Goal: Task Accomplishment & Management: Complete application form

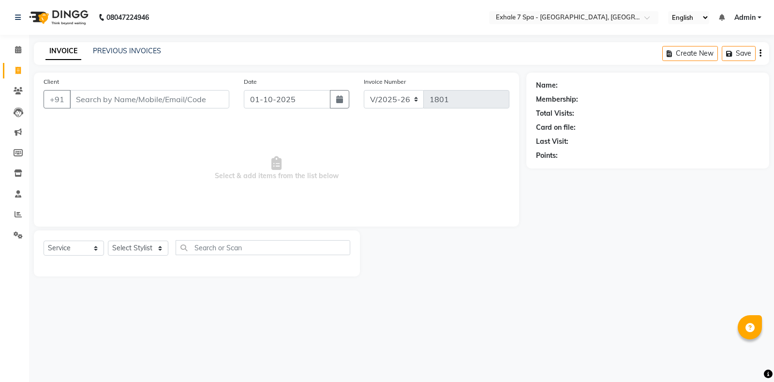
select select "4480"
select select "service"
click at [113, 54] on link "PREVIOUS INVOICES" at bounding box center [127, 50] width 68 height 9
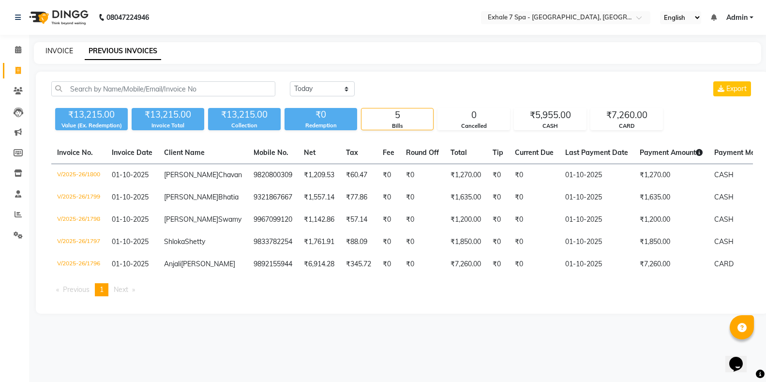
click at [47, 47] on link "INVOICE" at bounding box center [59, 50] width 28 height 9
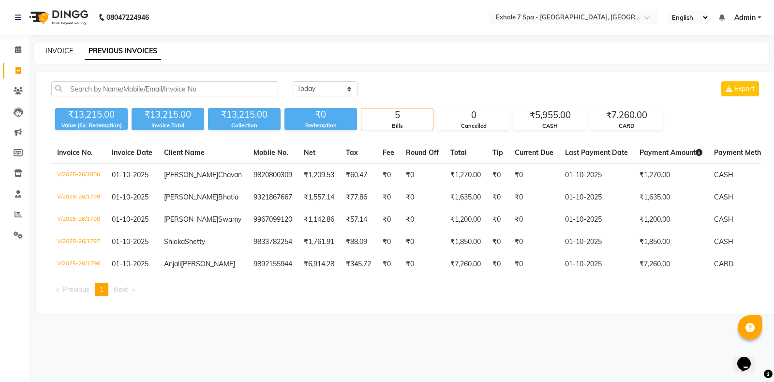
select select "service"
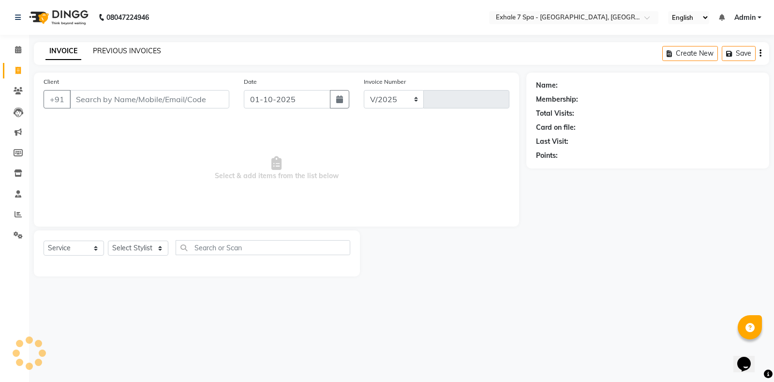
select select "4480"
type input "1801"
click at [116, 53] on link "PREVIOUS INVOICES" at bounding box center [127, 50] width 68 height 9
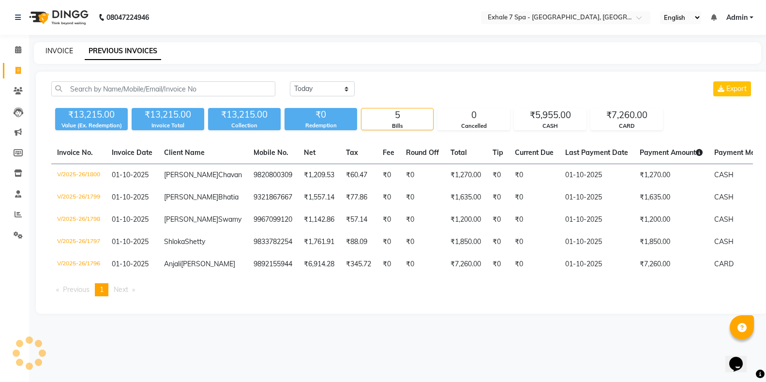
click at [62, 53] on link "INVOICE" at bounding box center [59, 50] width 28 height 9
select select "service"
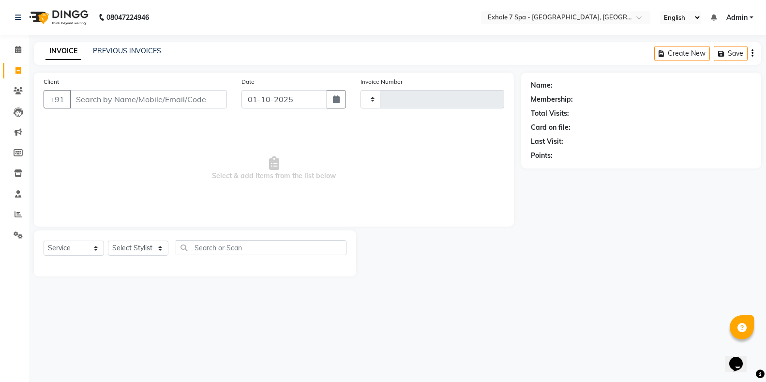
type input "1801"
select select "4480"
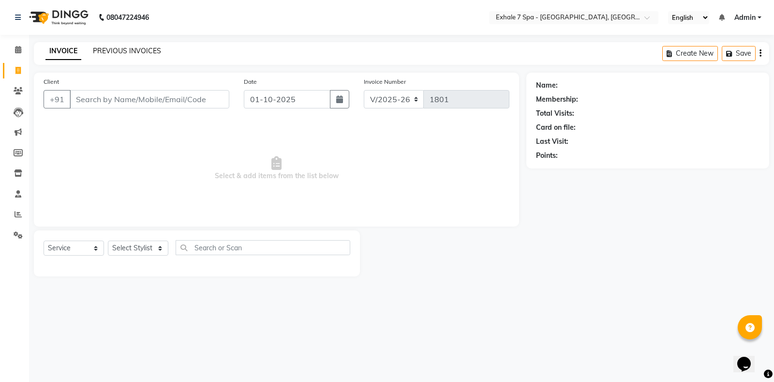
click at [110, 53] on link "PREVIOUS INVOICES" at bounding box center [127, 50] width 68 height 9
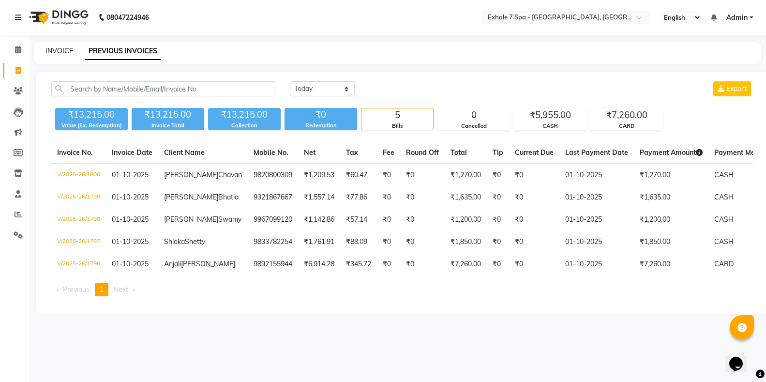
click at [56, 52] on link "INVOICE" at bounding box center [59, 50] width 28 height 9
select select "service"
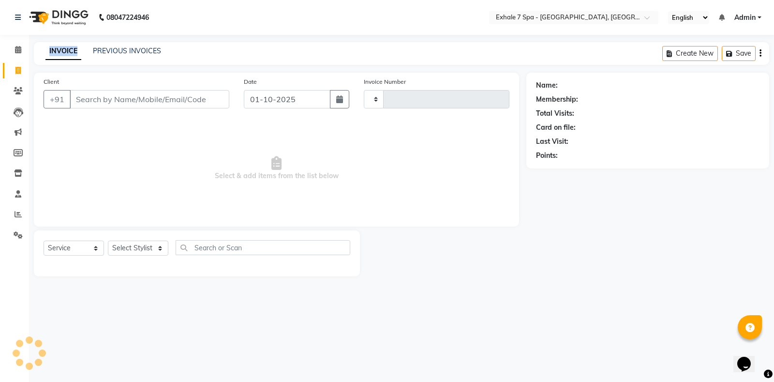
type input "1801"
select select "4480"
click at [110, 51] on link "PREVIOUS INVOICES" at bounding box center [127, 50] width 68 height 9
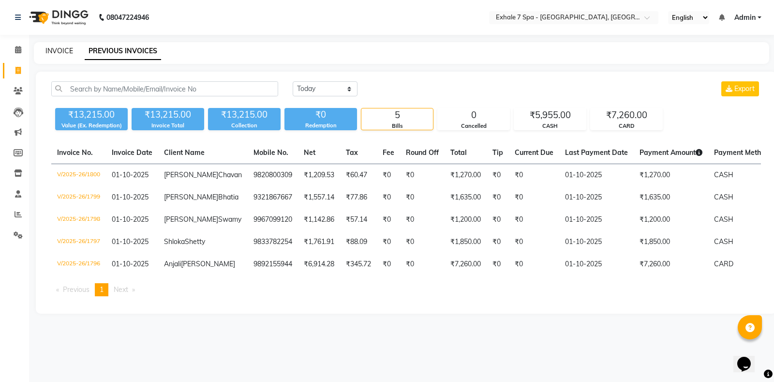
click at [67, 49] on link "INVOICE" at bounding box center [59, 50] width 28 height 9
select select "service"
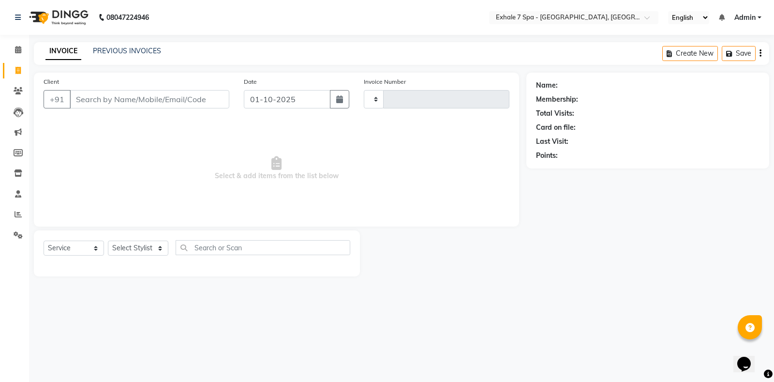
type input "1801"
select select "4480"
drag, startPoint x: 0, startPoint y: 3, endPoint x: 111, endPoint y: 100, distance: 146.8
click at [111, 100] on input "Client" at bounding box center [150, 99] width 160 height 18
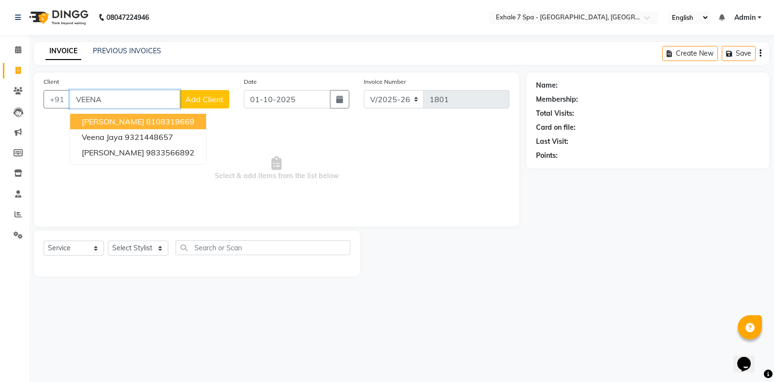
click at [116, 115] on button "[PERSON_NAME] 8108319669" at bounding box center [138, 121] width 136 height 15
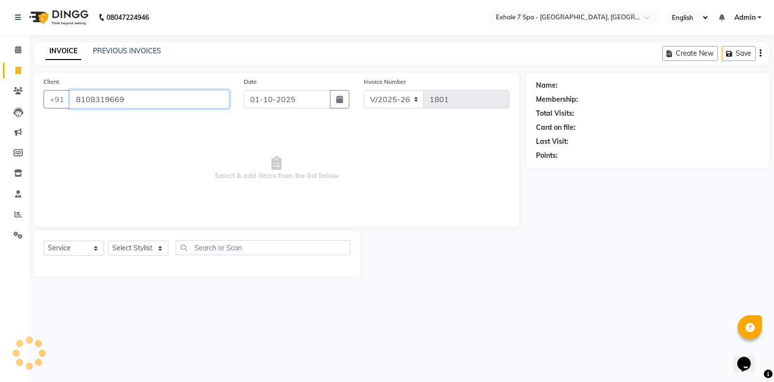
type input "8108319669"
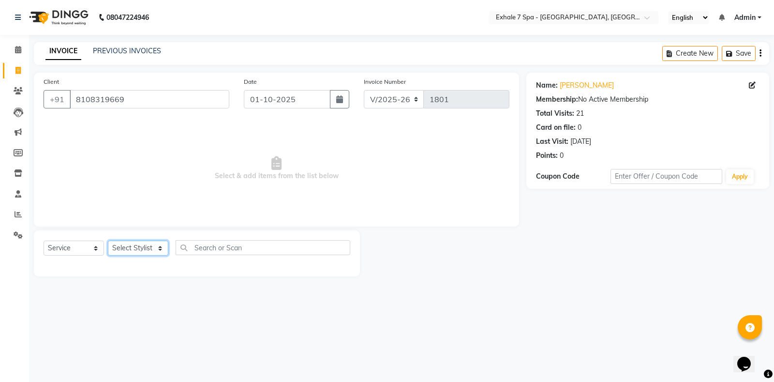
click at [142, 244] on select "Select Stylist [PERSON_NAME] [PERSON_NAME] Faraheem [PERSON_NAME] [PERSON_NAME]…" at bounding box center [138, 247] width 60 height 15
select select "37082"
click at [108, 240] on select "Select Stylist [PERSON_NAME] [PERSON_NAME] Faraheem [PERSON_NAME] [PERSON_NAME]…" at bounding box center [138, 247] width 60 height 15
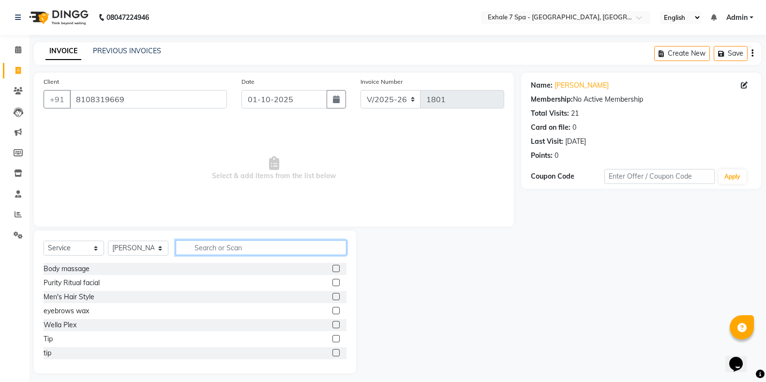
click at [212, 253] on input "text" at bounding box center [261, 247] width 171 height 15
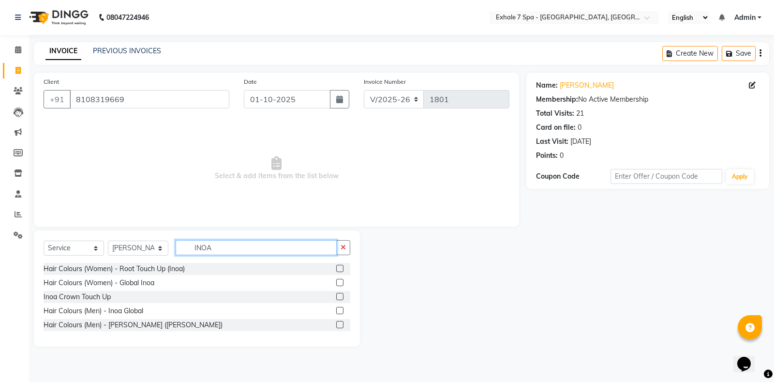
type input "INOA"
click at [342, 269] on label at bounding box center [339, 268] width 7 height 7
click at [342, 269] on input "checkbox" at bounding box center [339, 269] width 6 height 6
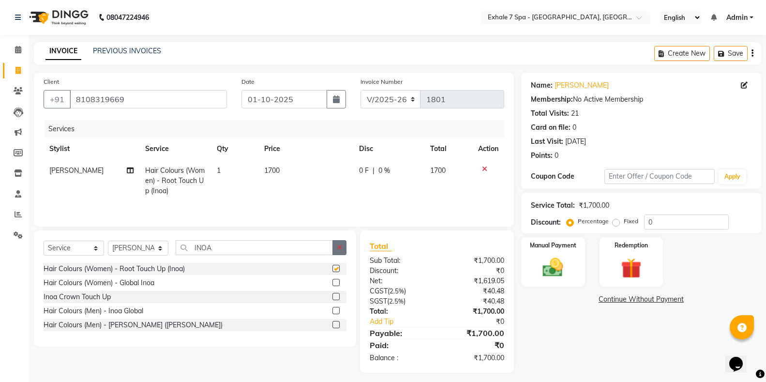
checkbox input "false"
click at [338, 251] on icon "button" at bounding box center [339, 247] width 5 height 7
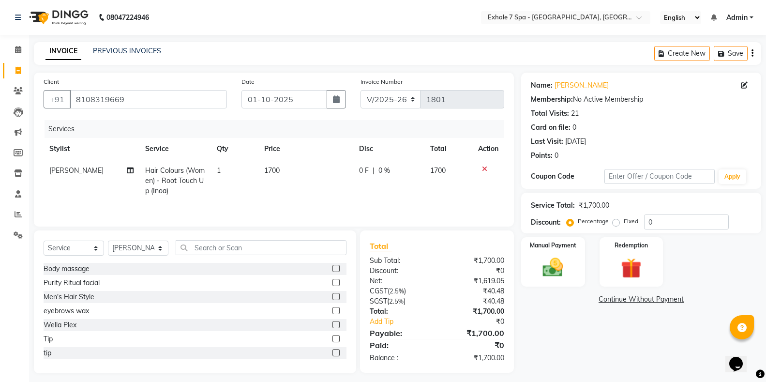
click at [134, 169] on td "[PERSON_NAME]" at bounding box center [92, 181] width 96 height 42
select select "37082"
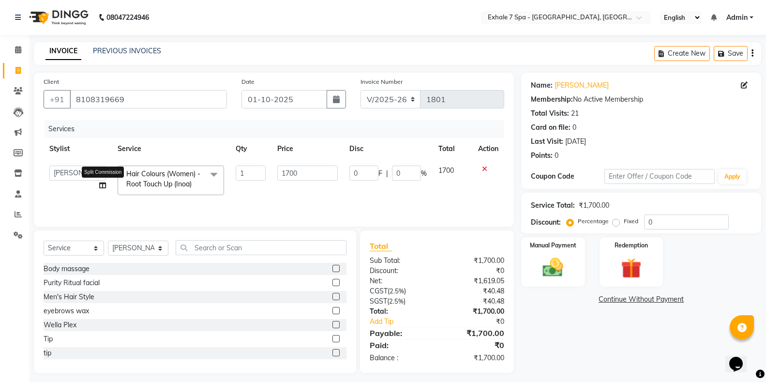
click at [99, 186] on icon at bounding box center [102, 185] width 7 height 7
select select "37082"
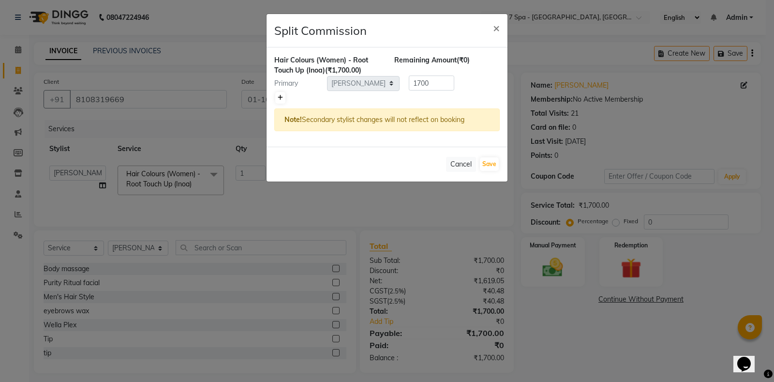
click at [281, 99] on icon at bounding box center [280, 98] width 5 height 6
type input "850"
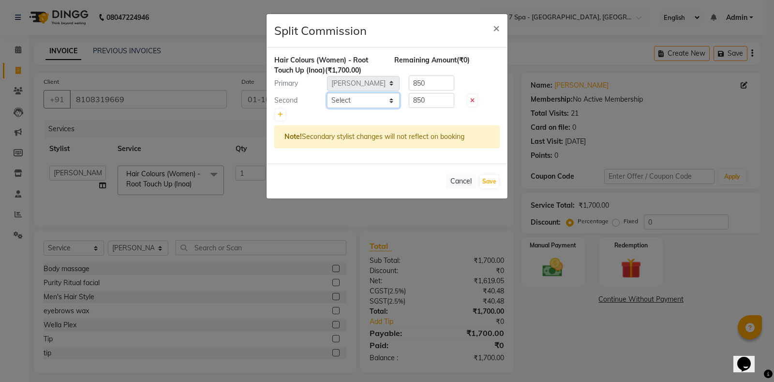
click at [364, 96] on select "Select [PERSON_NAME] [PERSON_NAME] Faraheem [PERSON_NAME] [PERSON_NAME] [PERSON…" at bounding box center [363, 100] width 73 height 15
select select "37472"
click at [327, 93] on select "Select [PERSON_NAME] [PERSON_NAME] Faraheem [PERSON_NAME] [PERSON_NAME] [PERSON…" at bounding box center [363, 100] width 73 height 15
click at [433, 102] on input "850" at bounding box center [431, 100] width 45 height 15
type input "8"
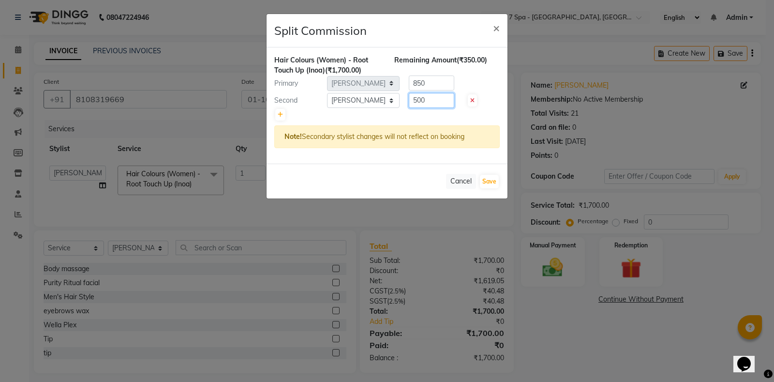
type input "500"
click at [433, 85] on input "850" at bounding box center [431, 82] width 45 height 15
type input "8"
type input "1200"
click at [483, 180] on button "Save" at bounding box center [489, 182] width 19 height 14
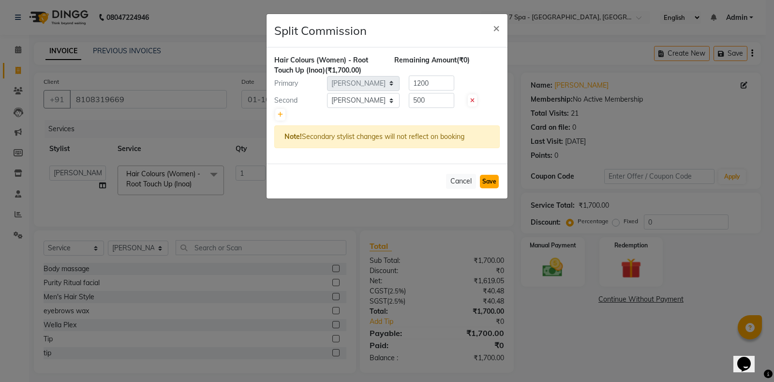
select select "Select"
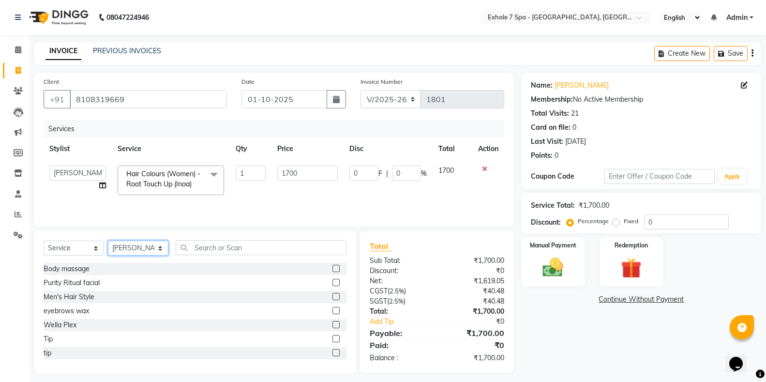
click at [146, 254] on select "Select Stylist [PERSON_NAME] [PERSON_NAME] Faraheem [PERSON_NAME] [PERSON_NAME]…" at bounding box center [138, 247] width 60 height 15
click at [193, 249] on input "text" at bounding box center [261, 247] width 171 height 15
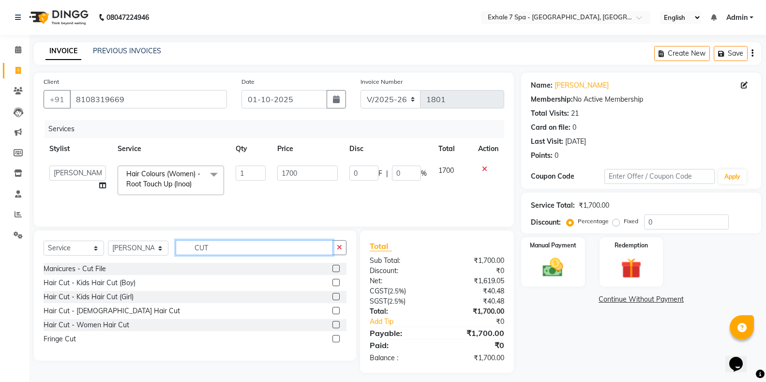
type input "CUT"
click at [336, 325] on label at bounding box center [335, 324] width 7 height 7
click at [336, 325] on input "checkbox" at bounding box center [335, 325] width 6 height 6
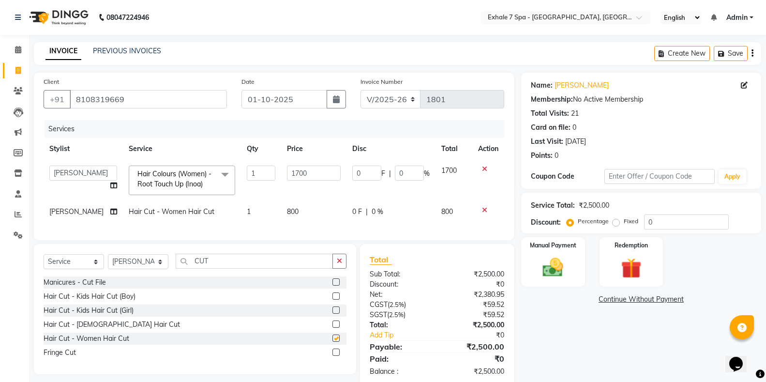
checkbox input "false"
click at [727, 51] on icon "button" at bounding box center [723, 53] width 10 height 7
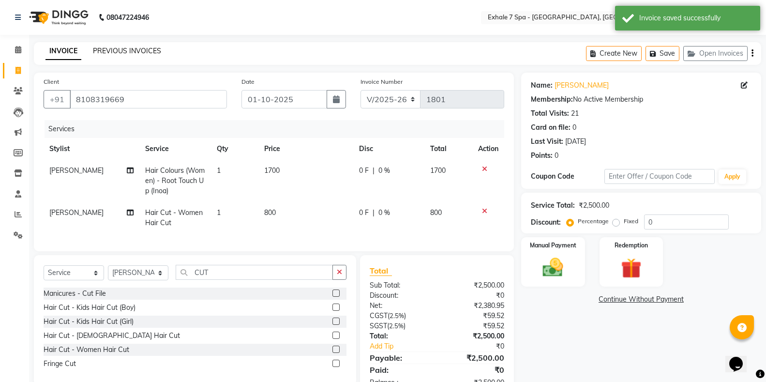
click at [119, 49] on link "PREVIOUS INVOICES" at bounding box center [127, 50] width 68 height 9
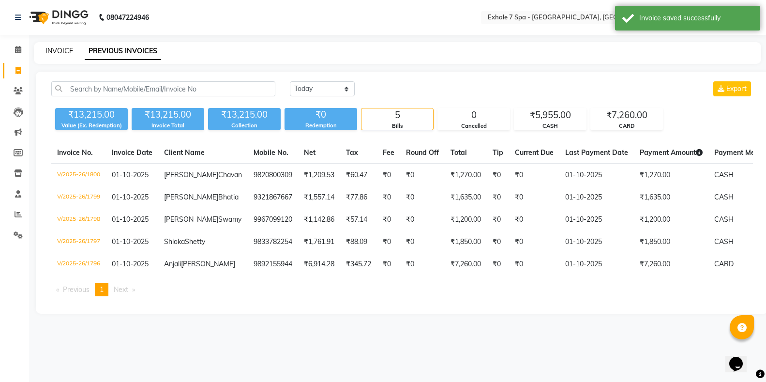
click at [65, 49] on link "INVOICE" at bounding box center [59, 50] width 28 height 9
select select "service"
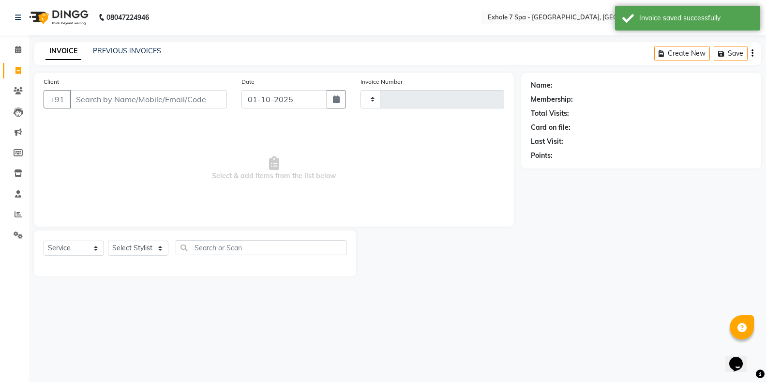
type input "1801"
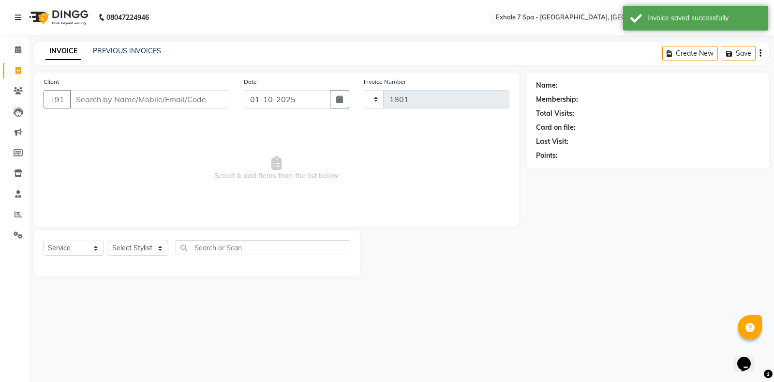
select select "4480"
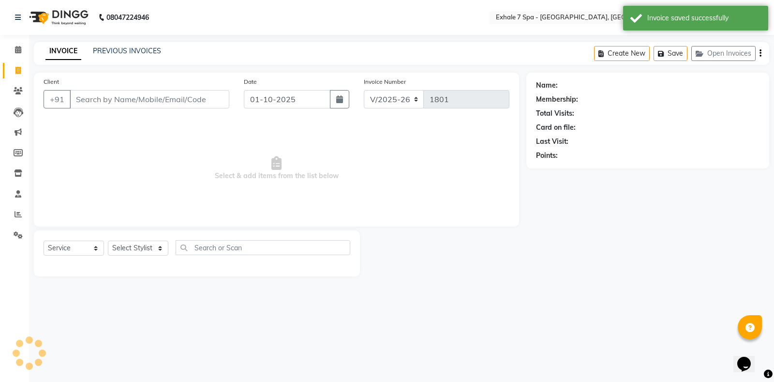
click at [105, 103] on input "Client" at bounding box center [150, 99] width 160 height 18
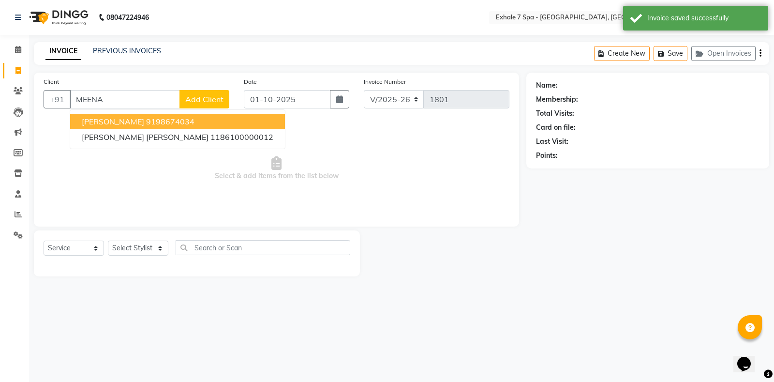
click at [107, 116] on button "[PERSON_NAME] 9198674034" at bounding box center [177, 121] width 215 height 15
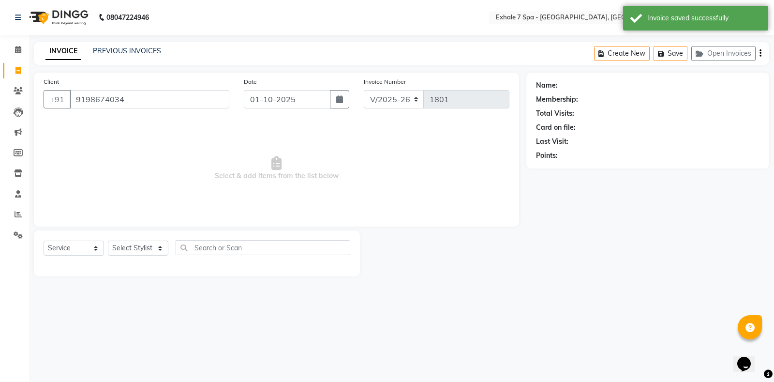
type input "9198674034"
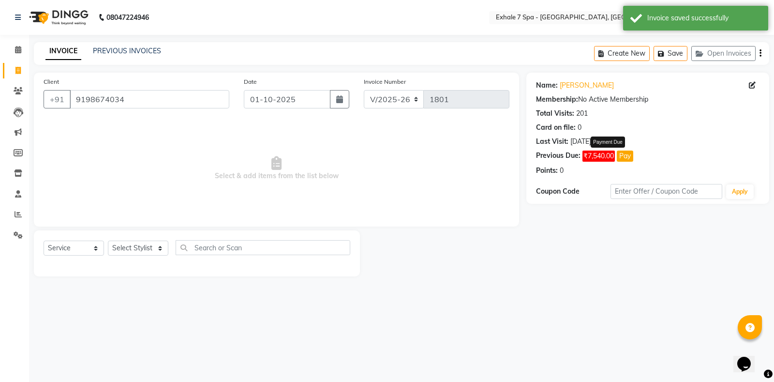
click at [620, 155] on button "Pay" at bounding box center [625, 155] width 16 height 11
select select "1"
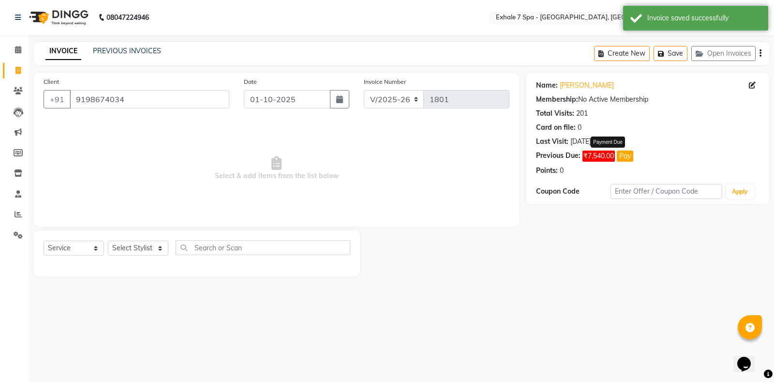
select select "1"
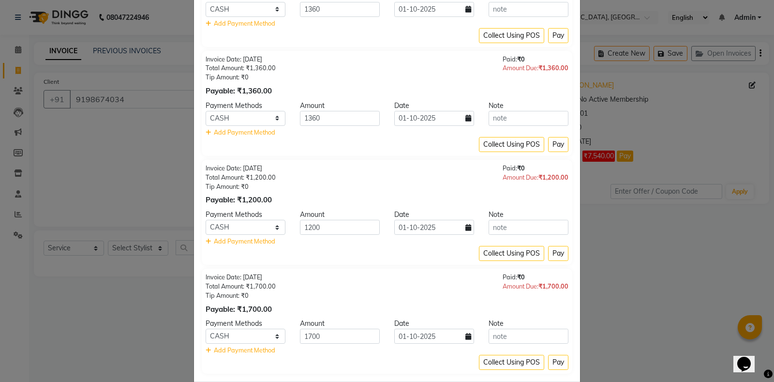
scroll to position [274, 0]
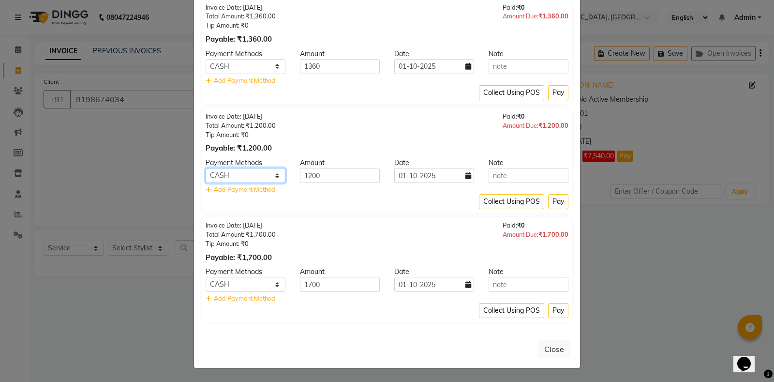
click at [217, 175] on select "CARD CASH GPay UPI PayTM" at bounding box center [246, 175] width 80 height 15
select select "5"
click at [206, 168] on select "CARD CASH GPay UPI PayTM" at bounding box center [246, 175] width 80 height 15
click at [465, 178] on icon at bounding box center [468, 175] width 6 height 7
select select "10"
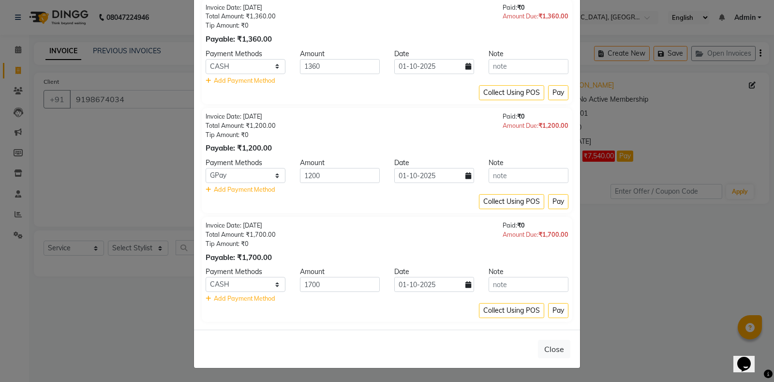
select select "2025"
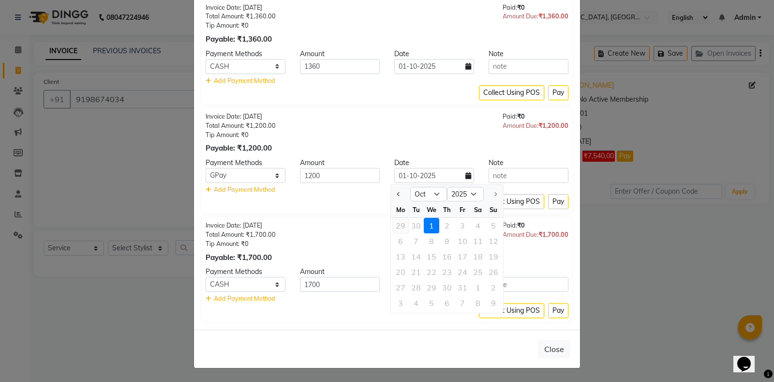
click at [396, 226] on div "29" at bounding box center [400, 225] width 15 height 15
type input "29-09-2025"
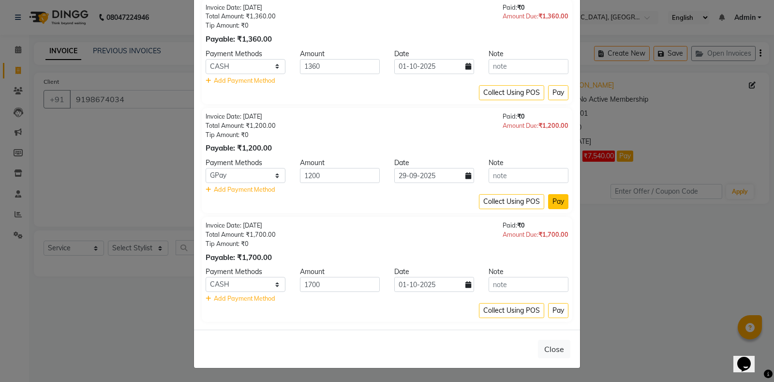
click at [558, 200] on button "Pay" at bounding box center [558, 201] width 20 height 15
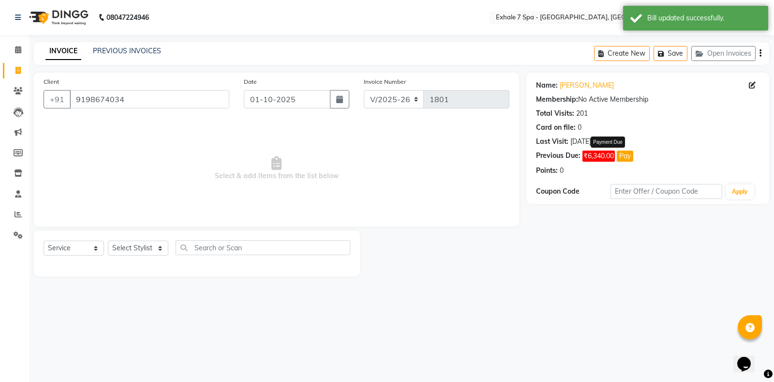
click at [624, 152] on button "Pay" at bounding box center [625, 155] width 16 height 11
select select "1"
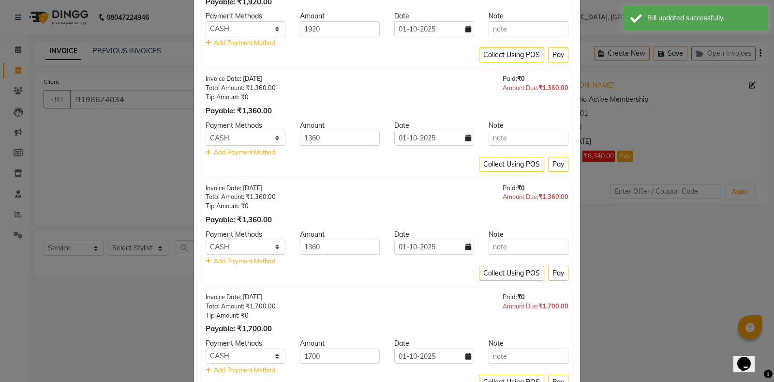
scroll to position [145, 0]
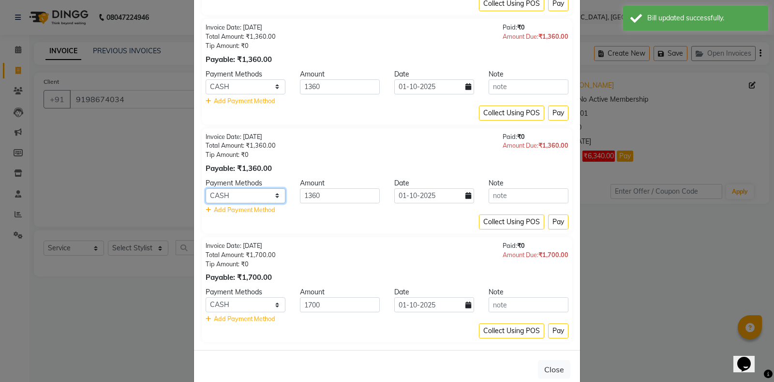
click at [251, 194] on select "CARD CASH GPay UPI PayTM" at bounding box center [246, 195] width 80 height 15
click at [206, 188] on select "CARD CASH GPay UPI PayTM" at bounding box center [246, 195] width 80 height 15
click at [228, 198] on select "CARD CASH GPay UPI PayTM" at bounding box center [246, 195] width 80 height 15
select select "8"
click at [206, 188] on select "CARD CASH GPay UPI PayTM" at bounding box center [246, 195] width 80 height 15
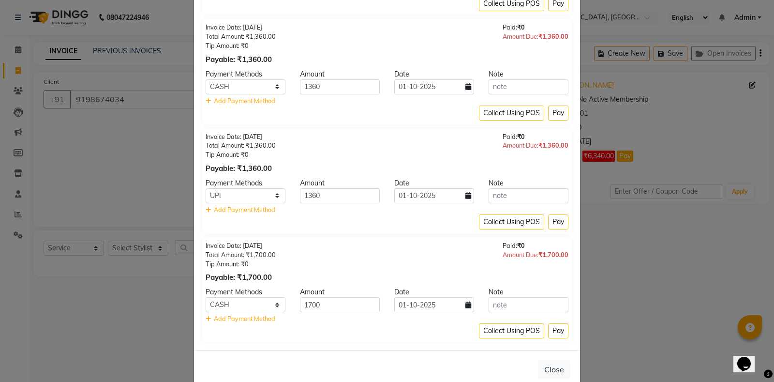
click at [465, 197] on icon at bounding box center [468, 195] width 6 height 7
select select "10"
select select "2025"
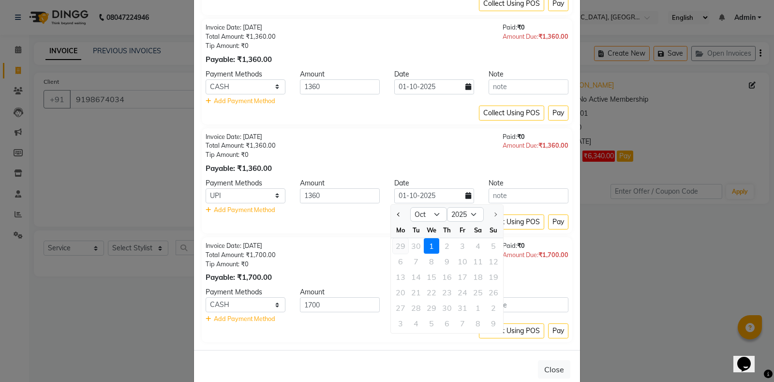
click at [396, 247] on div "29" at bounding box center [400, 245] width 15 height 15
type input "29-09-2025"
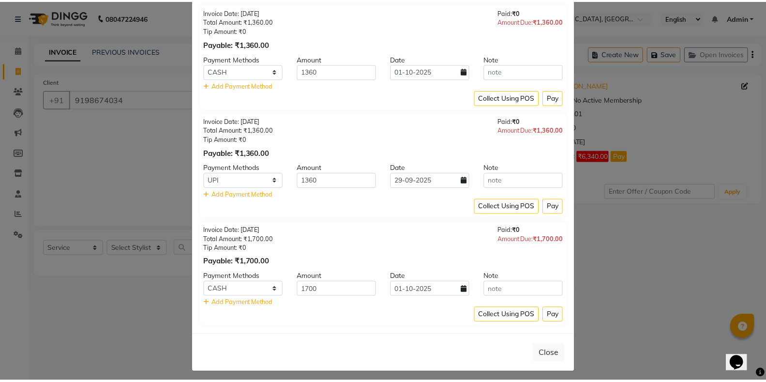
scroll to position [165, 0]
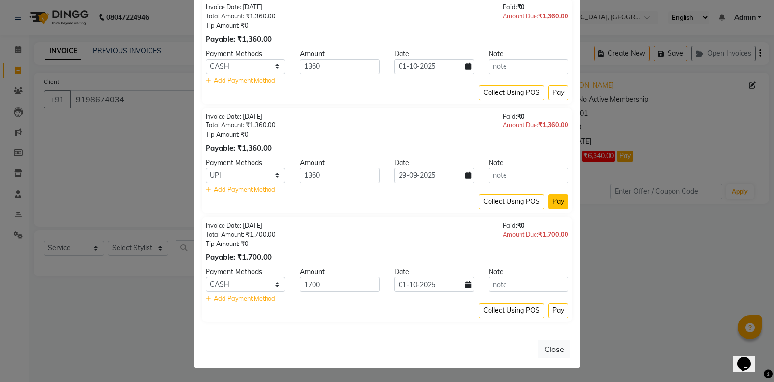
click at [554, 204] on button "Pay" at bounding box center [558, 201] width 20 height 15
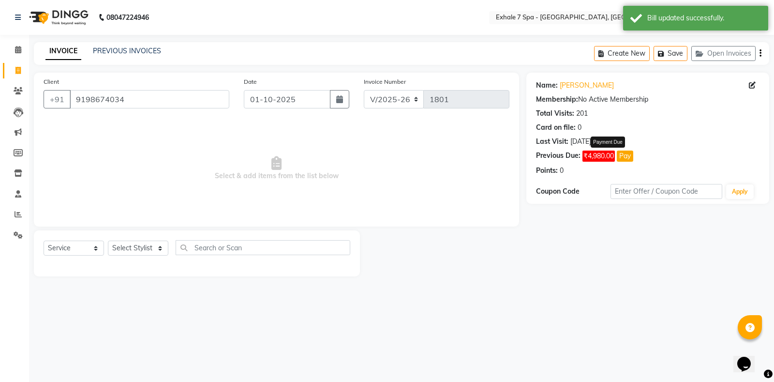
click at [625, 154] on button "Pay" at bounding box center [625, 155] width 16 height 11
select select "1"
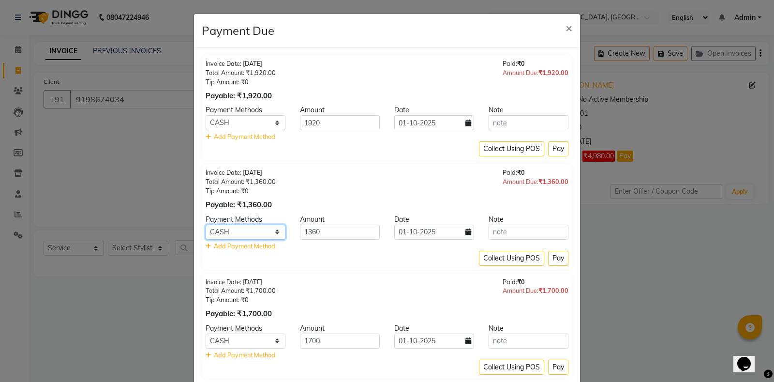
click at [255, 229] on select "CARD CASH GPay UPI PayTM" at bounding box center [246, 231] width 80 height 15
select select "8"
click at [206, 224] on select "CARD CASH GPay UPI PayTM" at bounding box center [246, 231] width 80 height 15
click at [465, 235] on icon at bounding box center [468, 231] width 6 height 7
select select "10"
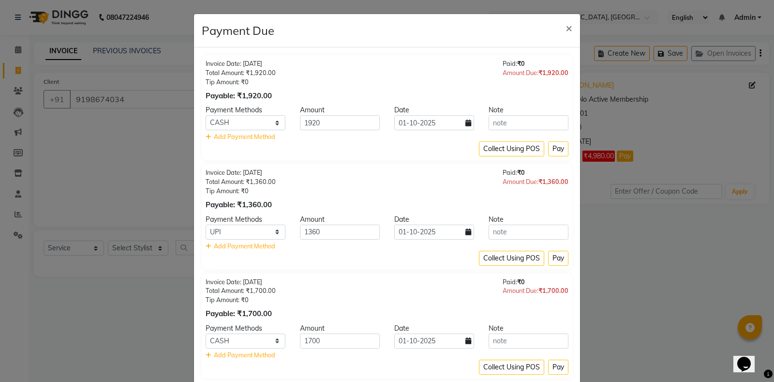
select select "2025"
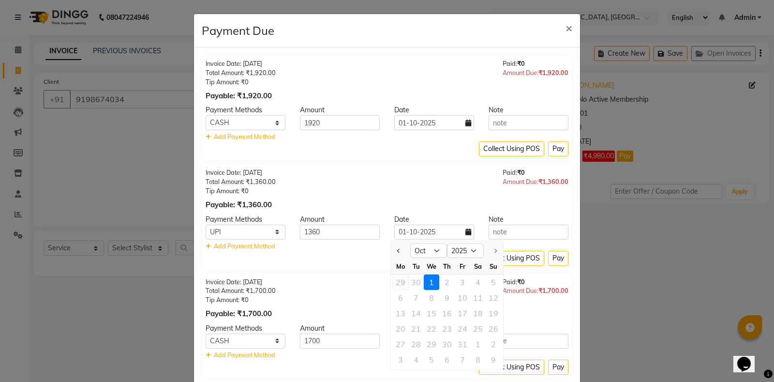
click at [402, 283] on div "29" at bounding box center [400, 281] width 15 height 15
type input "29-09-2025"
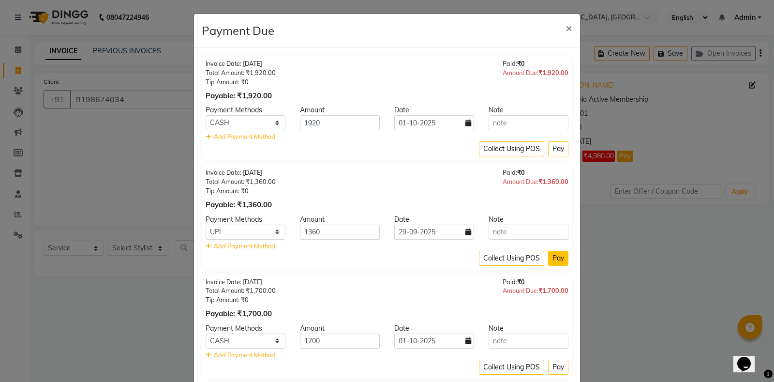
click at [551, 260] on button "Pay" at bounding box center [558, 258] width 20 height 15
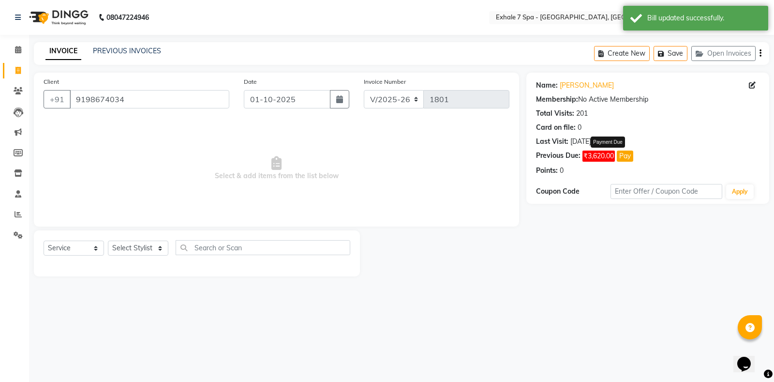
click at [622, 156] on button "Pay" at bounding box center [625, 155] width 16 height 11
select select "1"
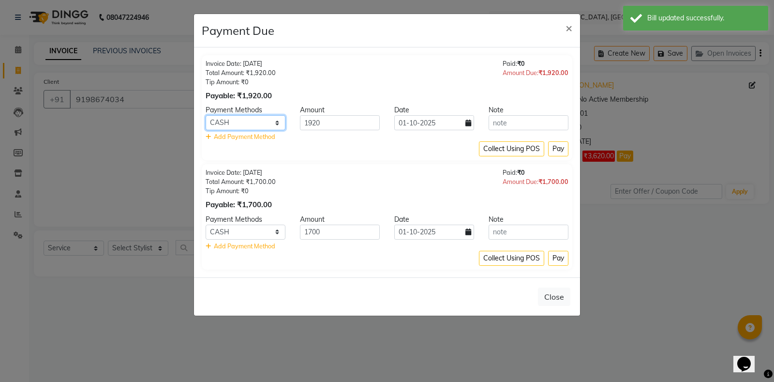
click at [257, 123] on select "CARD CASH GPay UPI PayTM" at bounding box center [246, 122] width 80 height 15
select select "8"
click at [206, 115] on select "CARD CASH GPay UPI PayTM" at bounding box center [246, 122] width 80 height 15
click at [469, 123] on icon at bounding box center [468, 122] width 6 height 7
select select "10"
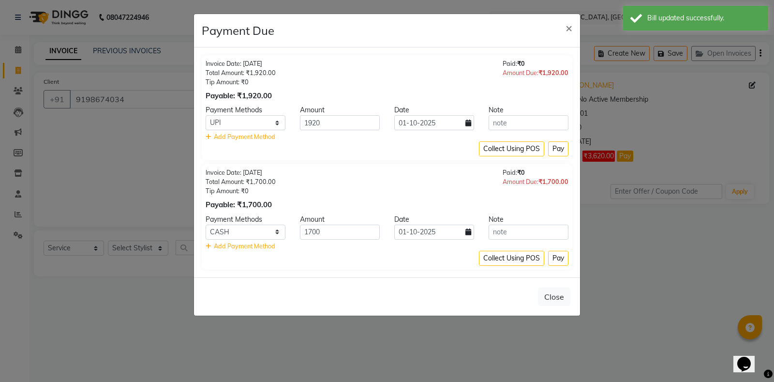
select select "2025"
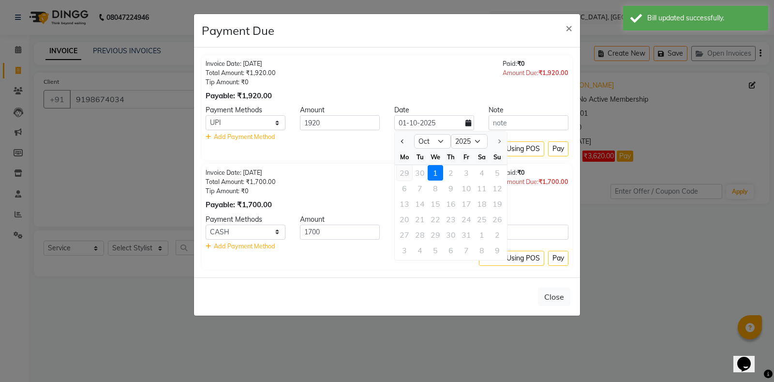
click at [403, 175] on div "29" at bounding box center [404, 172] width 15 height 15
type input "29-09-2025"
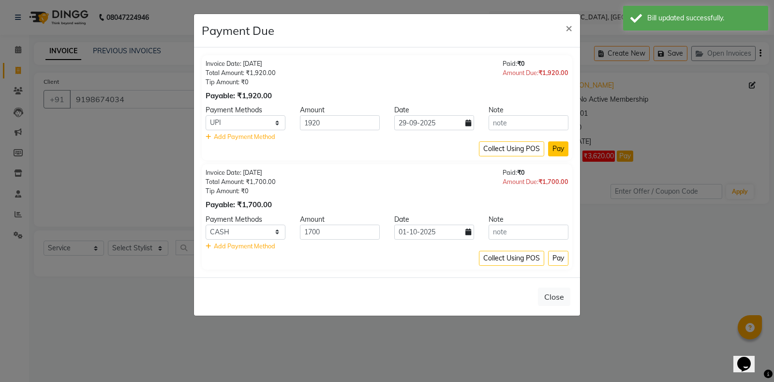
click at [559, 152] on button "Pay" at bounding box center [558, 148] width 20 height 15
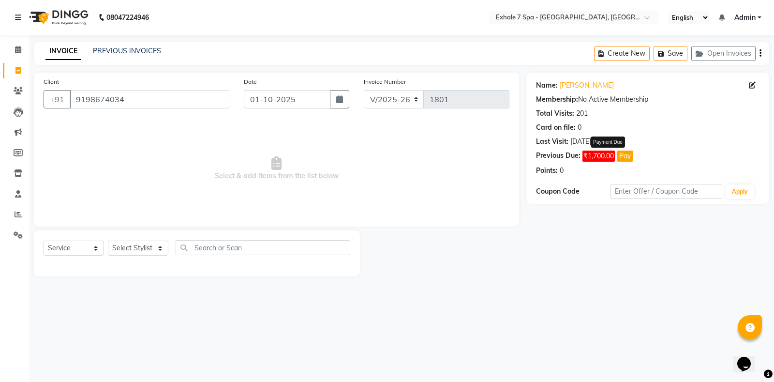
click at [627, 156] on button "Pay" at bounding box center [625, 155] width 16 height 11
select select "1"
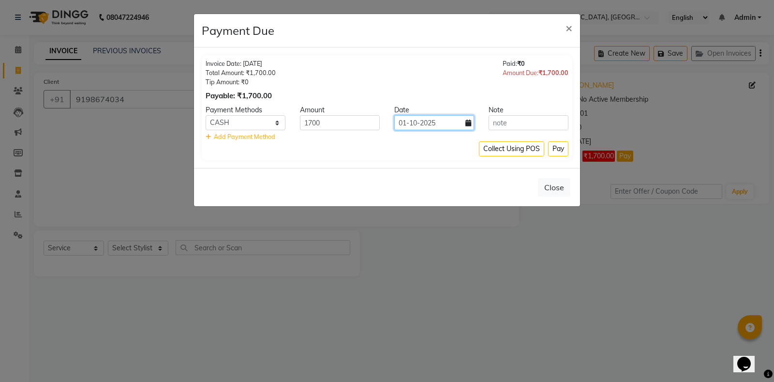
click at [469, 126] on input "01-10-2025" at bounding box center [434, 122] width 80 height 15
select select "10"
select select "2025"
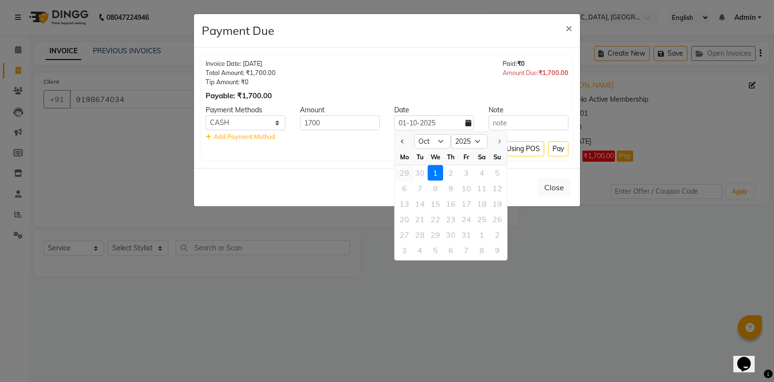
click at [405, 174] on div "29" at bounding box center [404, 172] width 15 height 15
type input "29-09-2025"
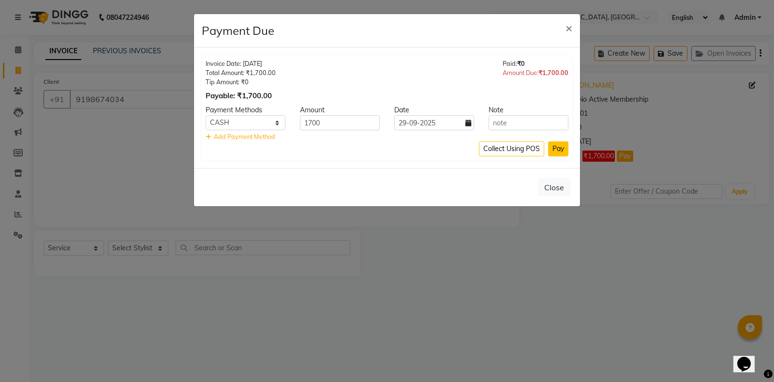
click at [559, 152] on button "Pay" at bounding box center [558, 148] width 20 height 15
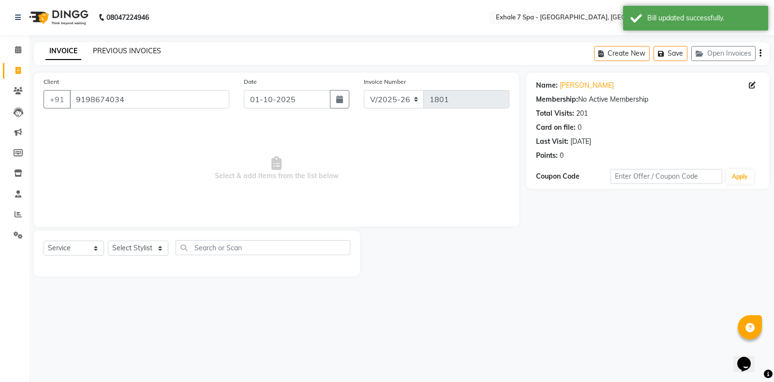
click at [116, 52] on link "PREVIOUS INVOICES" at bounding box center [127, 50] width 68 height 9
click at [123, 245] on select "Select Stylist [PERSON_NAME] [PERSON_NAME] Faraheem [PERSON_NAME] [PERSON_NAME]…" at bounding box center [138, 247] width 60 height 15
select select "37082"
click at [108, 240] on select "Select Stylist [PERSON_NAME] [PERSON_NAME] Faraheem [PERSON_NAME] [PERSON_NAME]…" at bounding box center [138, 247] width 60 height 15
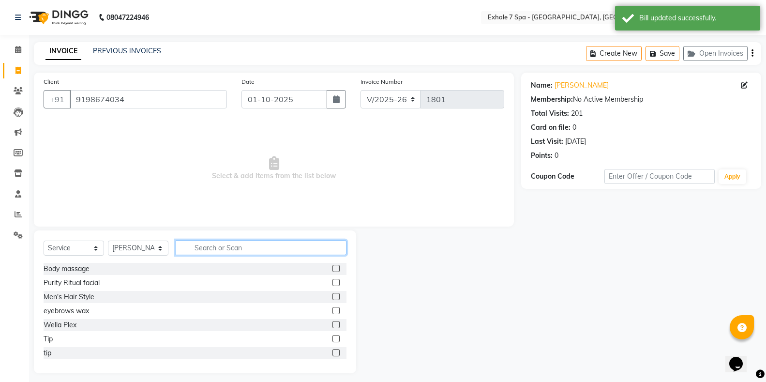
click at [192, 248] on input "text" at bounding box center [261, 247] width 171 height 15
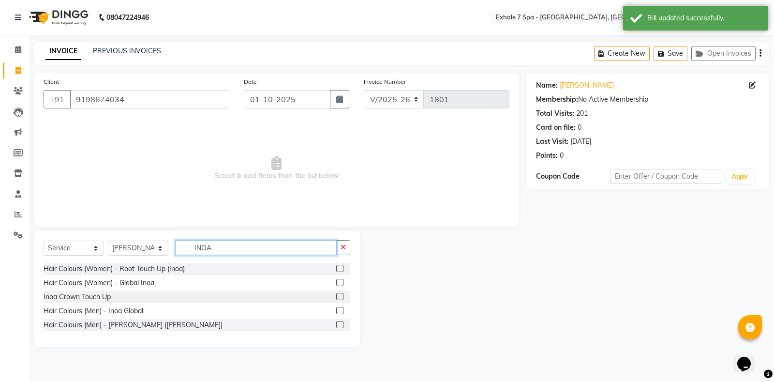
type input "INOA"
click at [337, 265] on label at bounding box center [339, 268] width 7 height 7
click at [337, 266] on input "checkbox" at bounding box center [339, 269] width 6 height 6
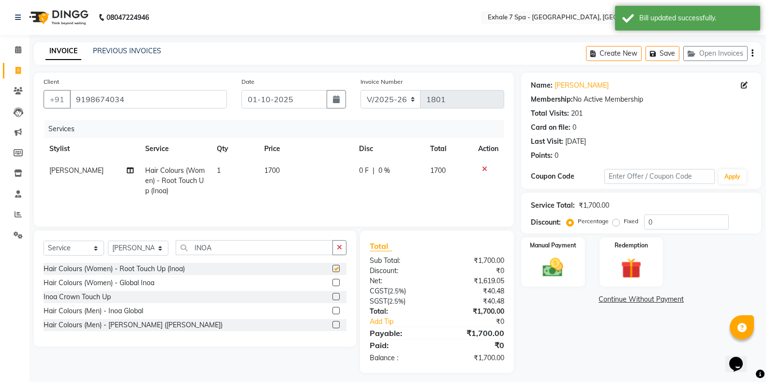
drag, startPoint x: 340, startPoint y: 256, endPoint x: 297, endPoint y: 257, distance: 43.1
click at [340, 256] on div "Select Service Product Membership Package Voucher Prepaid Gift Card Select Styl…" at bounding box center [195, 251] width 303 height 23
checkbox input "false"
click at [297, 257] on div "Select Service Product Membership Package Voucher Prepaid Gift Card Select Styl…" at bounding box center [195, 251] width 303 height 23
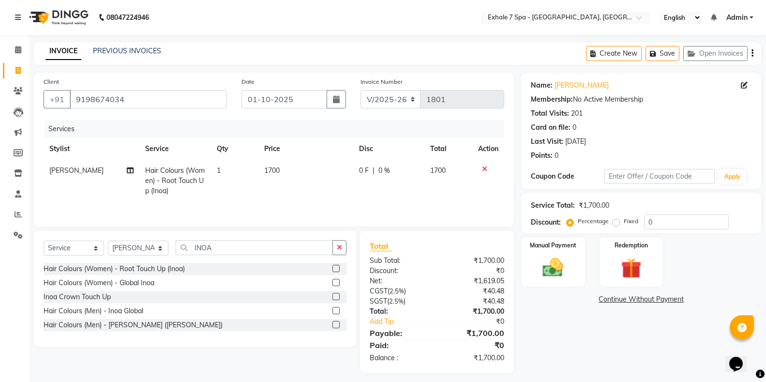
click at [340, 248] on icon "button" at bounding box center [339, 247] width 5 height 7
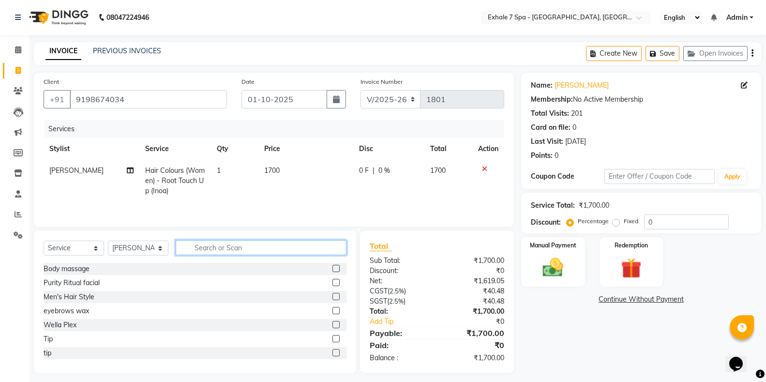
click at [257, 252] on input "text" at bounding box center [261, 247] width 171 height 15
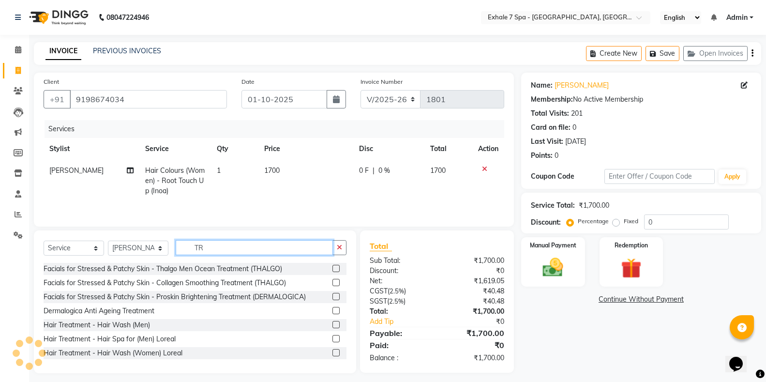
type input "T"
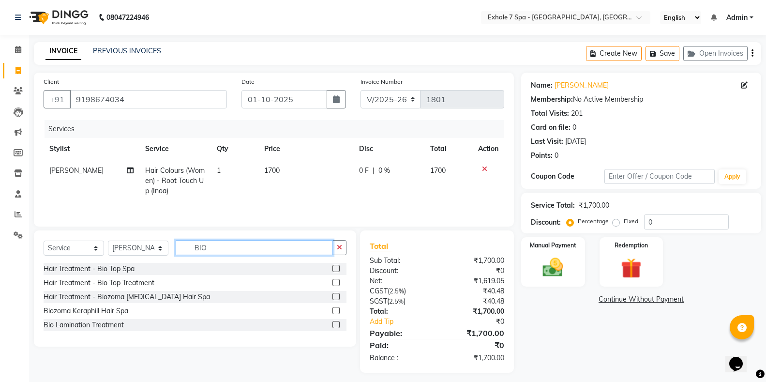
type input "BIO"
click at [338, 284] on label at bounding box center [335, 282] width 7 height 7
click at [338, 284] on input "checkbox" at bounding box center [335, 283] width 6 height 6
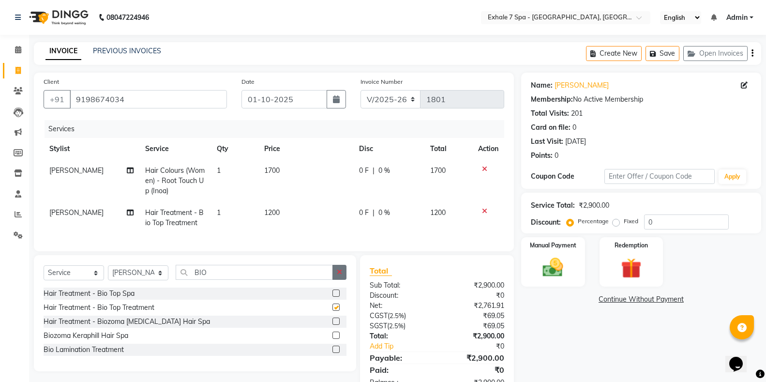
checkbox input "false"
click at [343, 276] on button "button" at bounding box center [339, 272] width 14 height 15
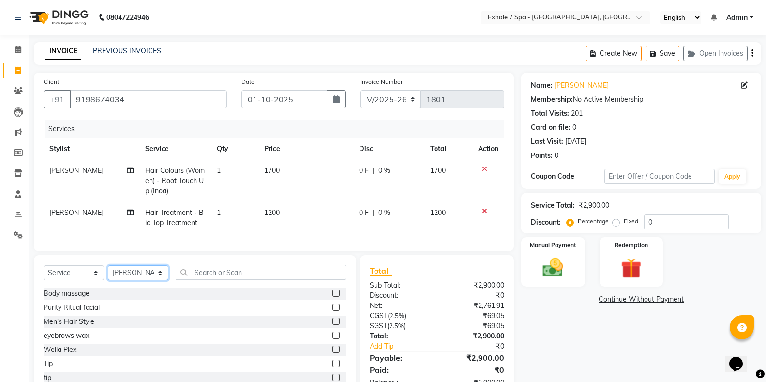
click at [145, 280] on select "Select Stylist [PERSON_NAME] [PERSON_NAME] Faraheem [PERSON_NAME] [PERSON_NAME]…" at bounding box center [138, 272] width 60 height 15
select select "64938"
click at [108, 273] on select "Select Stylist [PERSON_NAME] [PERSON_NAME] Faraheem [PERSON_NAME] [PERSON_NAME]…" at bounding box center [138, 272] width 60 height 15
click at [199, 280] on input "text" at bounding box center [261, 272] width 171 height 15
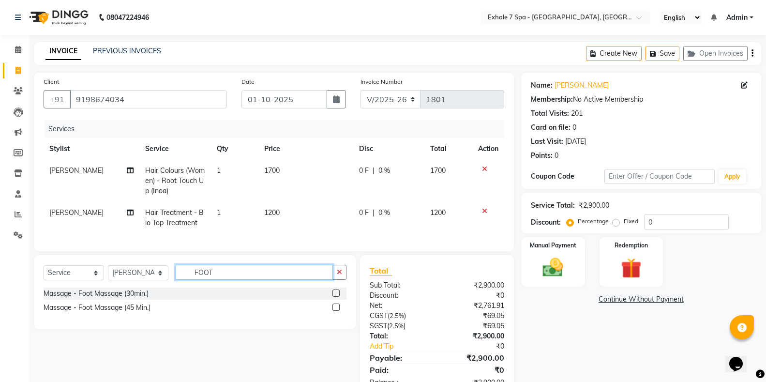
type input "FOOT"
click at [336, 311] on label at bounding box center [335, 306] width 7 height 7
click at [336, 311] on input "checkbox" at bounding box center [335, 307] width 6 height 6
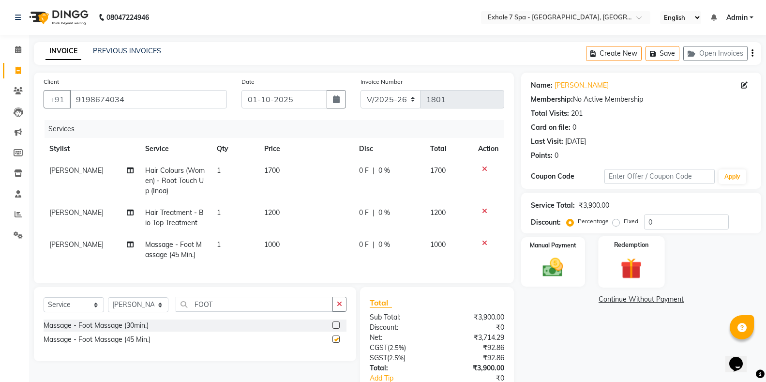
checkbox input "false"
click at [674, 223] on input "0" at bounding box center [686, 221] width 85 height 15
type input "20"
click at [404, 209] on div "240 F | 20 %" at bounding box center [388, 213] width 60 height 10
select select "37082"
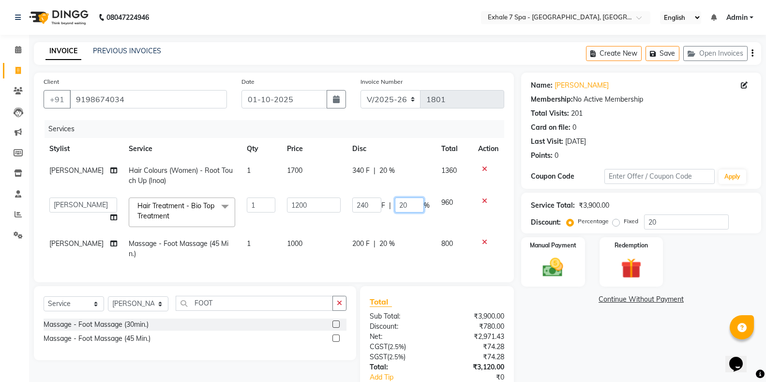
click at [415, 207] on input "20" at bounding box center [409, 204] width 29 height 15
type input "2"
click at [410, 253] on td "200 F | 20 %" at bounding box center [390, 249] width 89 height 32
select select "64938"
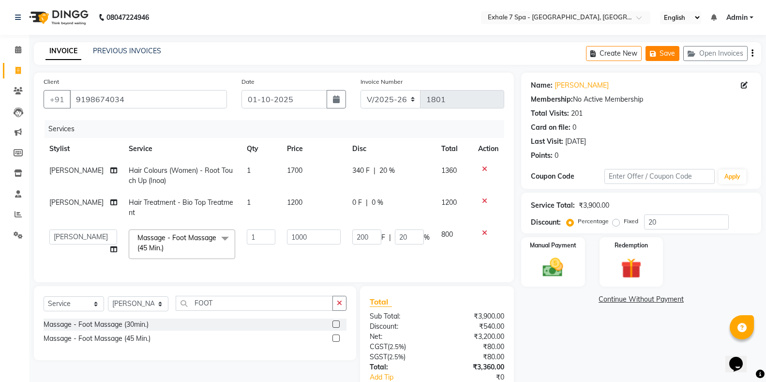
click at [667, 53] on button "Save" at bounding box center [662, 53] width 34 height 15
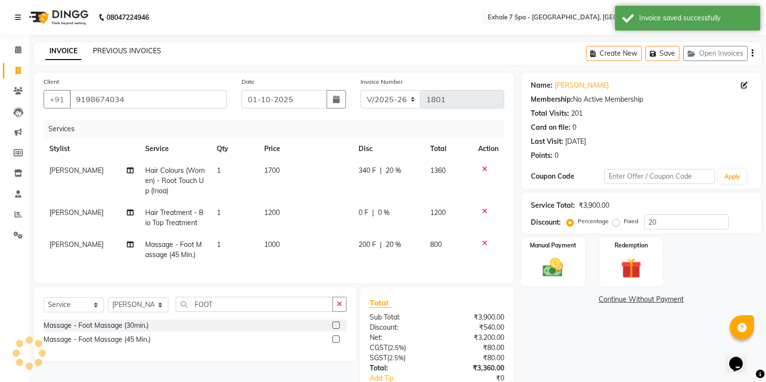
drag, startPoint x: 667, startPoint y: 53, endPoint x: 148, endPoint y: 53, distance: 519.1
click at [148, 53] on link "PREVIOUS INVOICES" at bounding box center [127, 50] width 68 height 9
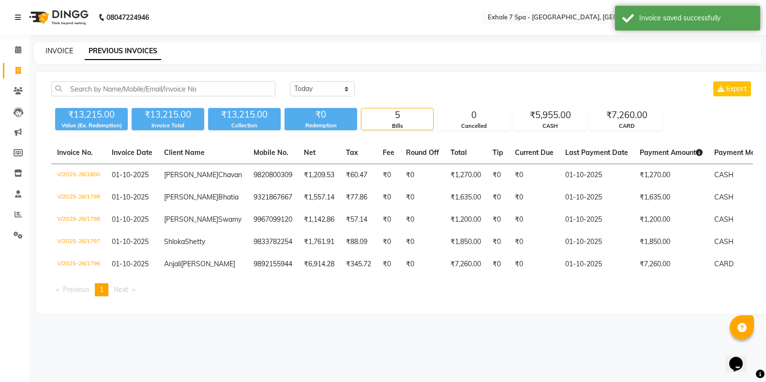
click at [60, 50] on link "INVOICE" at bounding box center [59, 50] width 28 height 9
select select "service"
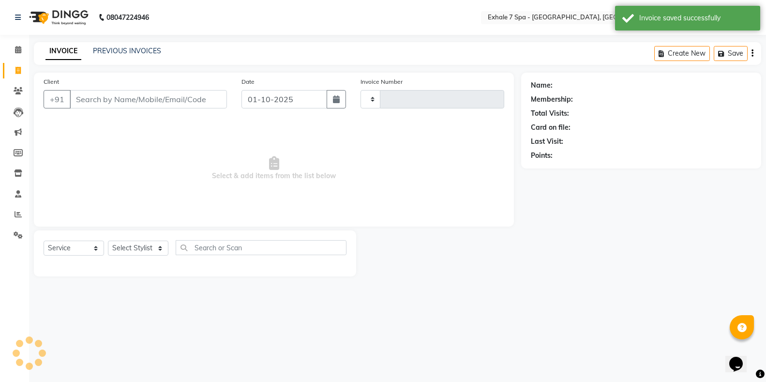
type input "1801"
select select "4480"
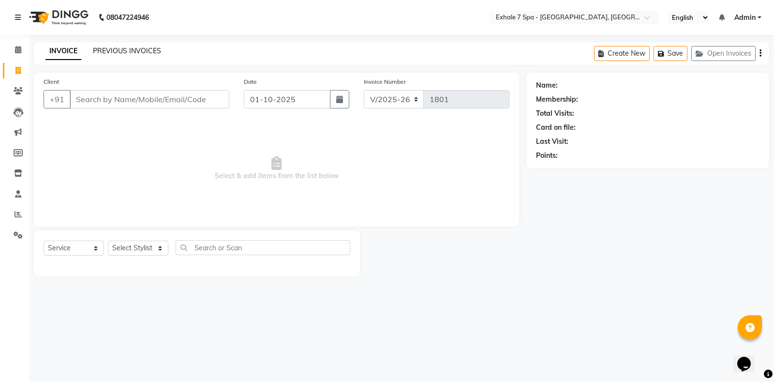
click at [98, 53] on link "PREVIOUS INVOICES" at bounding box center [127, 50] width 68 height 9
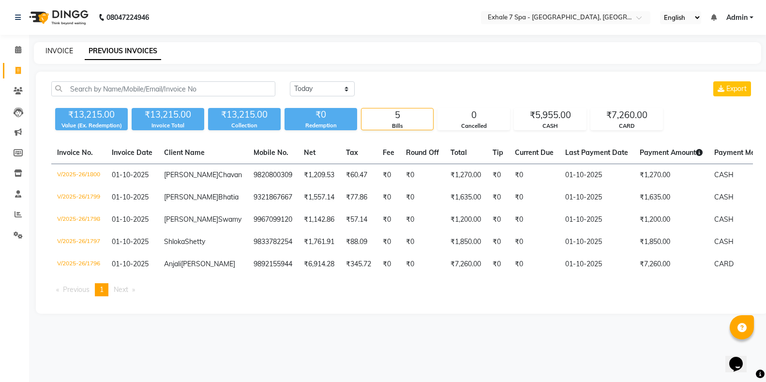
click at [59, 55] on link "INVOICE" at bounding box center [59, 50] width 28 height 9
select select "service"
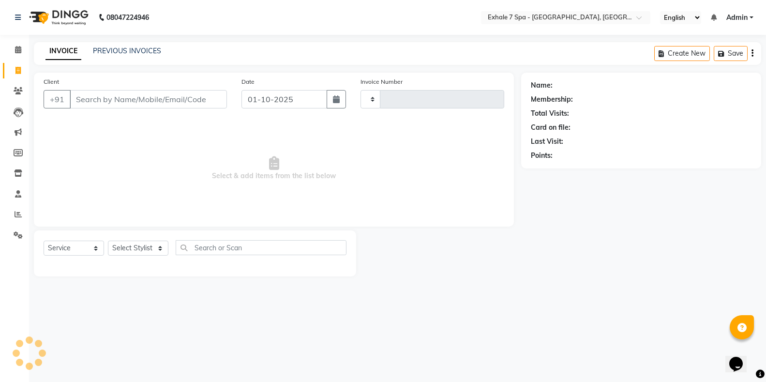
type input "1801"
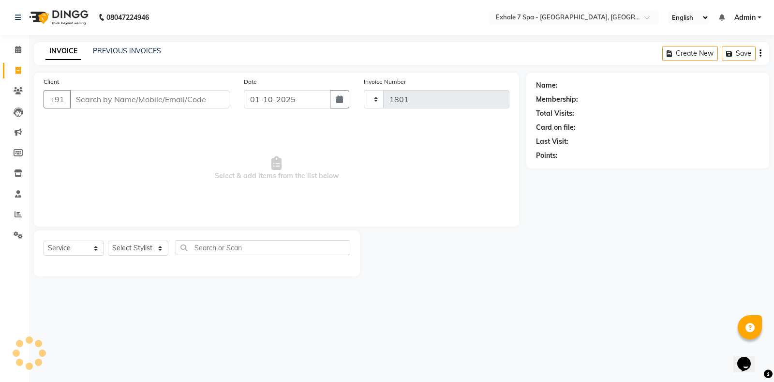
select select "4480"
click at [121, 49] on link "PREVIOUS INVOICES" at bounding box center [127, 50] width 68 height 9
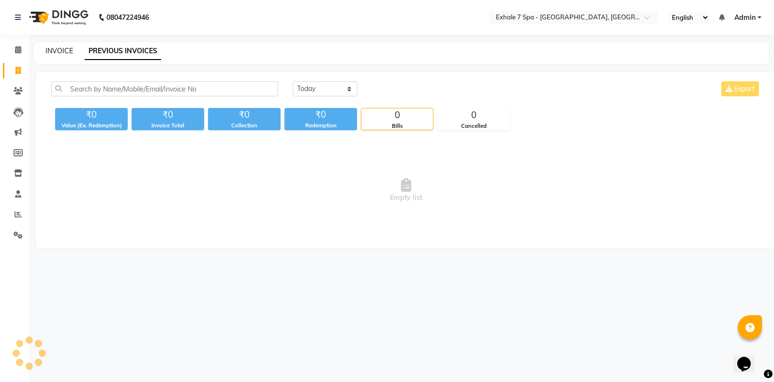
click at [65, 52] on link "INVOICE" at bounding box center [59, 50] width 28 height 9
select select "service"
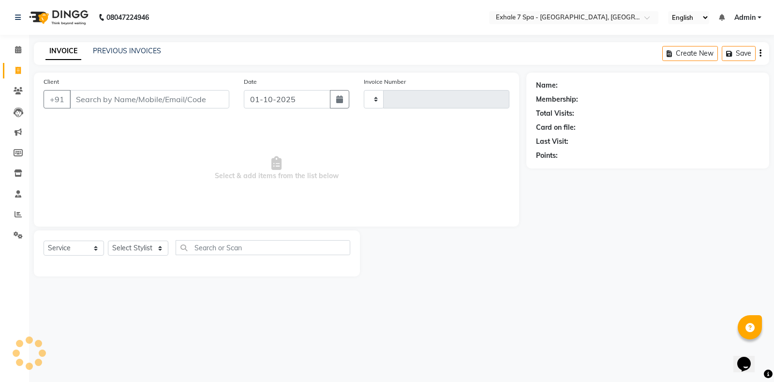
type input "1801"
select select "4480"
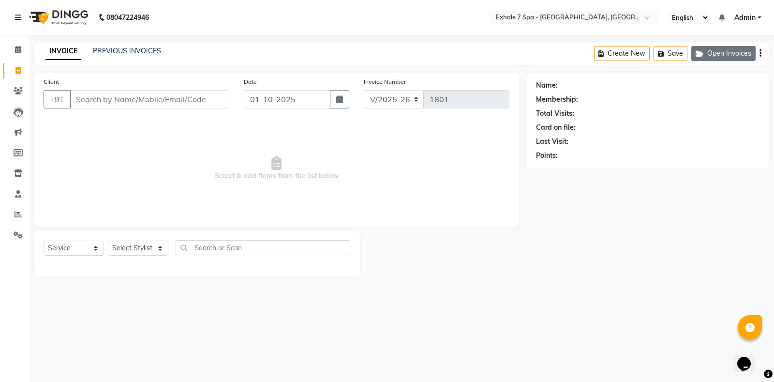
click at [743, 55] on button "Open Invoices" at bounding box center [723, 53] width 64 height 15
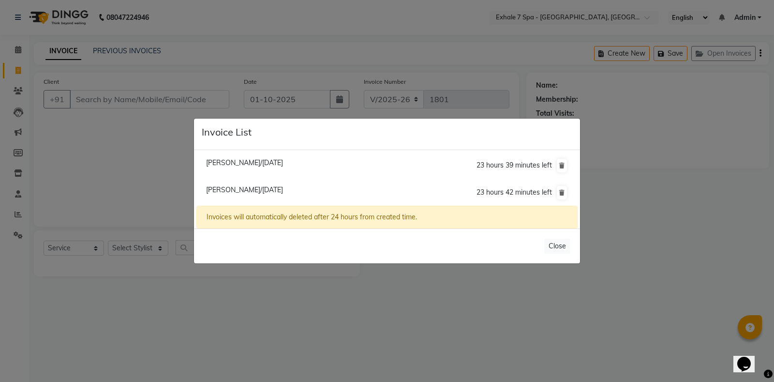
click at [722, 162] on ngb-modal-window "Invoice List [PERSON_NAME]/[DATE] 23 hours 39 minutes left [PERSON_NAME]/[DATE]…" at bounding box center [387, 191] width 774 height 382
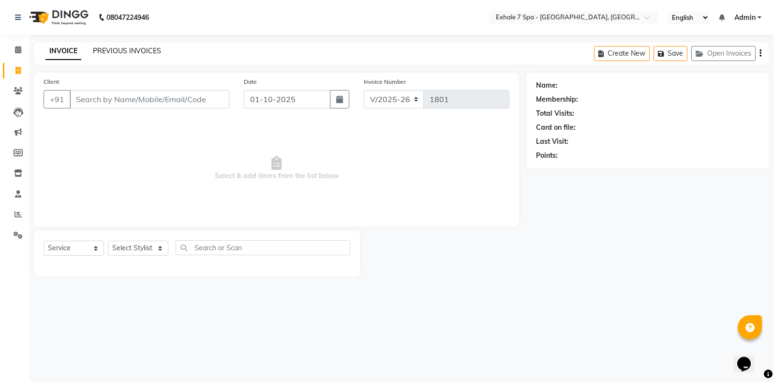
click at [128, 48] on link "PREVIOUS INVOICES" at bounding box center [127, 50] width 68 height 9
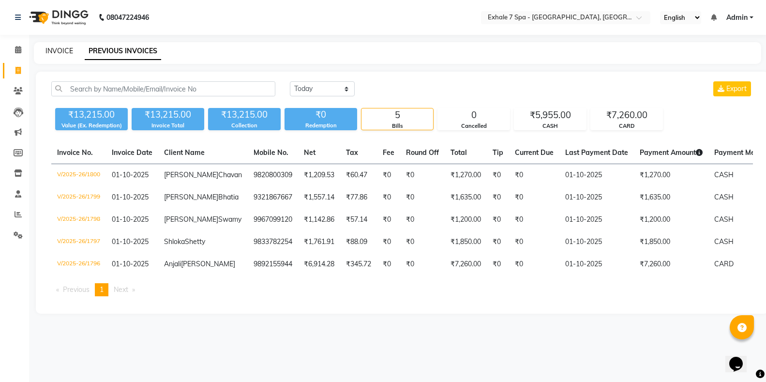
click at [70, 46] on link "INVOICE" at bounding box center [59, 50] width 28 height 9
select select "service"
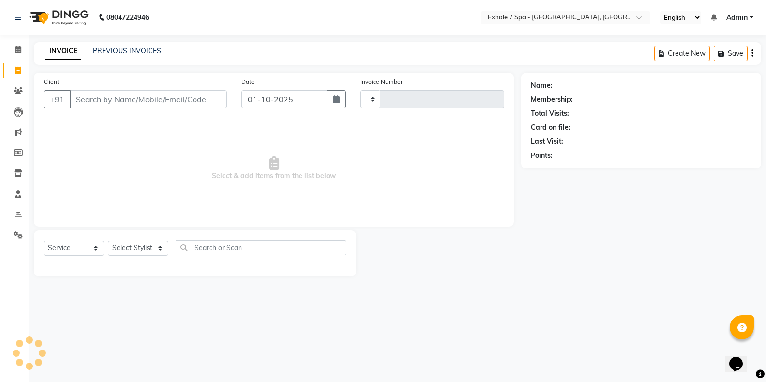
type input "1801"
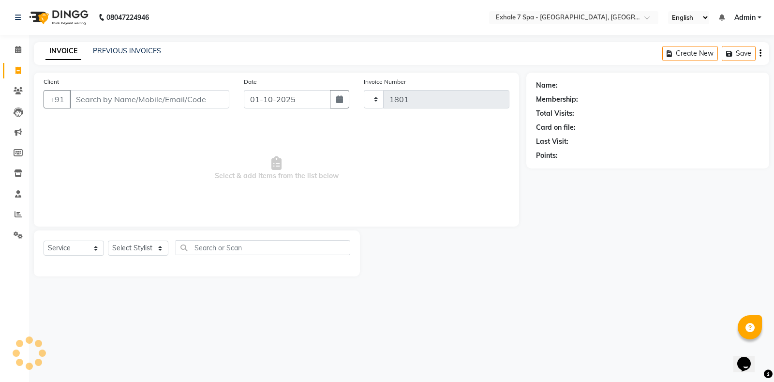
select select "4480"
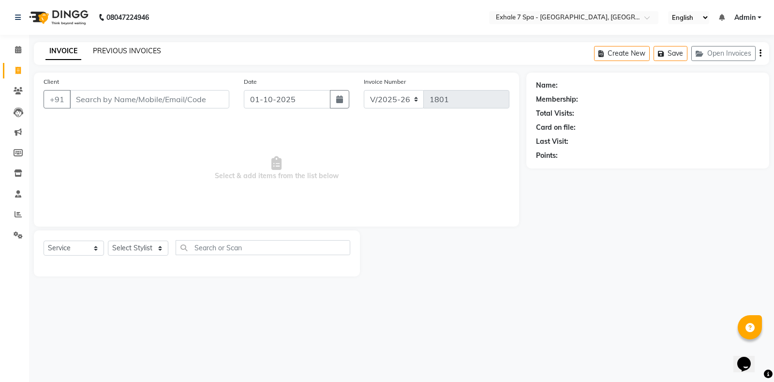
click at [114, 47] on link "PREVIOUS INVOICES" at bounding box center [127, 50] width 68 height 9
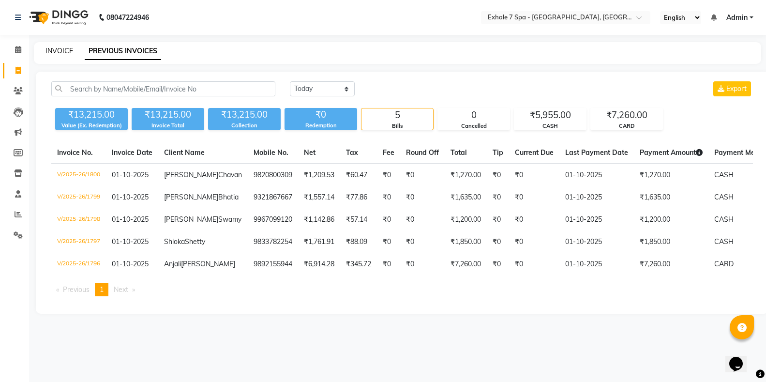
click at [55, 49] on link "INVOICE" at bounding box center [59, 50] width 28 height 9
select select "service"
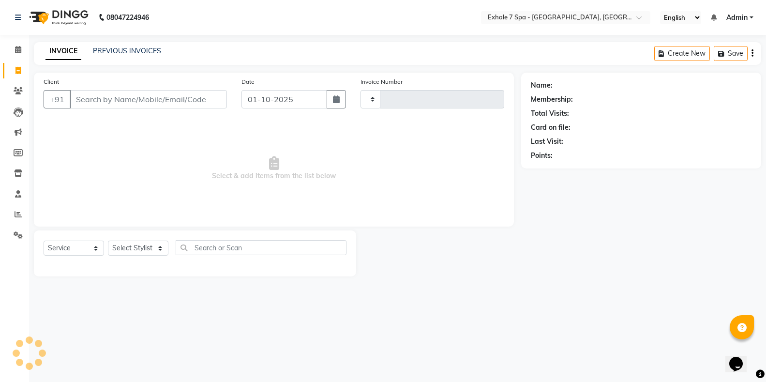
type input "1801"
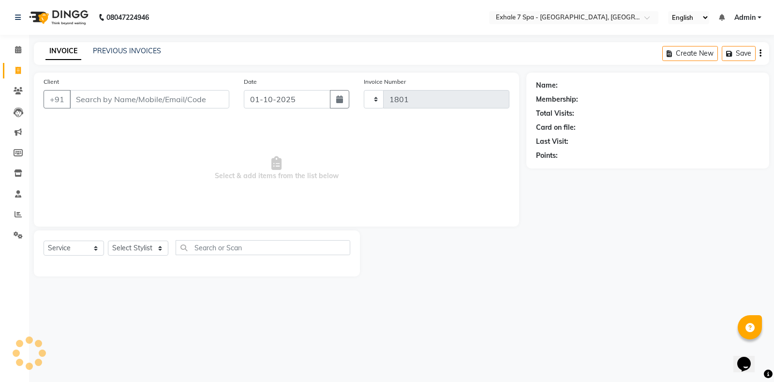
select select "4480"
click at [97, 49] on link "PREVIOUS INVOICES" at bounding box center [127, 50] width 68 height 9
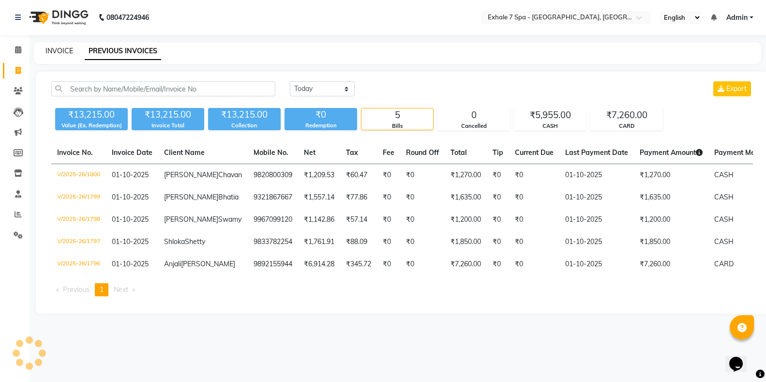
click at [63, 52] on link "INVOICE" at bounding box center [59, 50] width 28 height 9
select select "service"
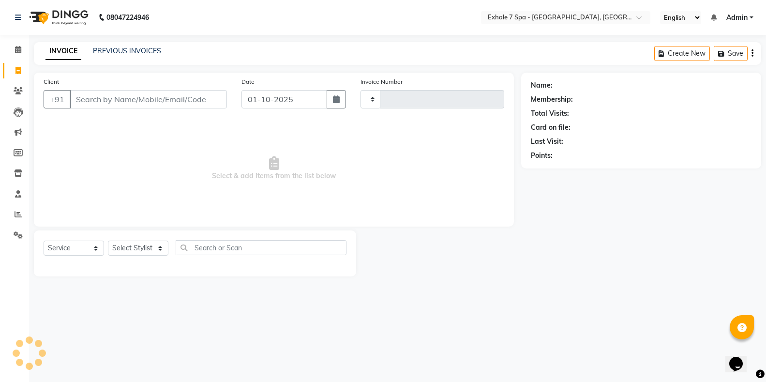
type input "1801"
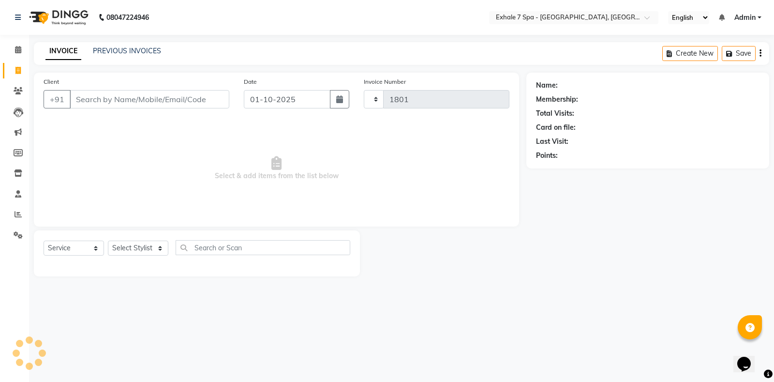
select select "4480"
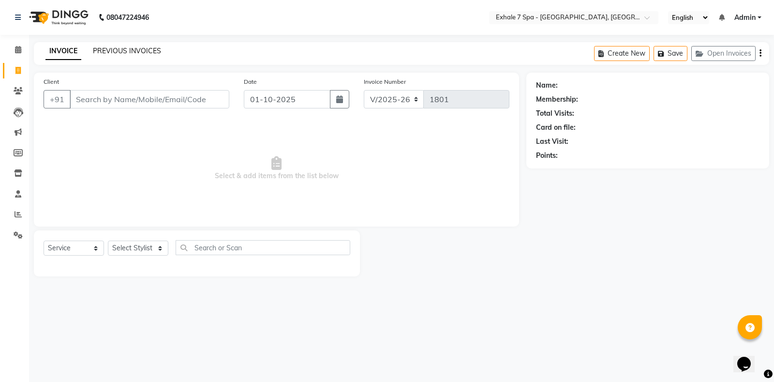
click at [134, 51] on link "PREVIOUS INVOICES" at bounding box center [127, 50] width 68 height 9
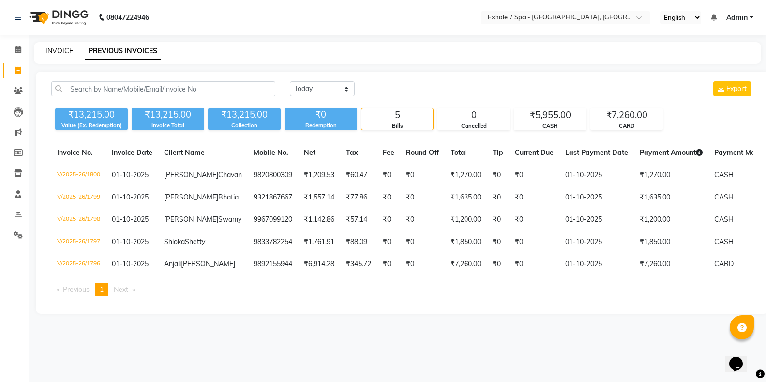
click at [58, 53] on link "INVOICE" at bounding box center [59, 50] width 28 height 9
select select "service"
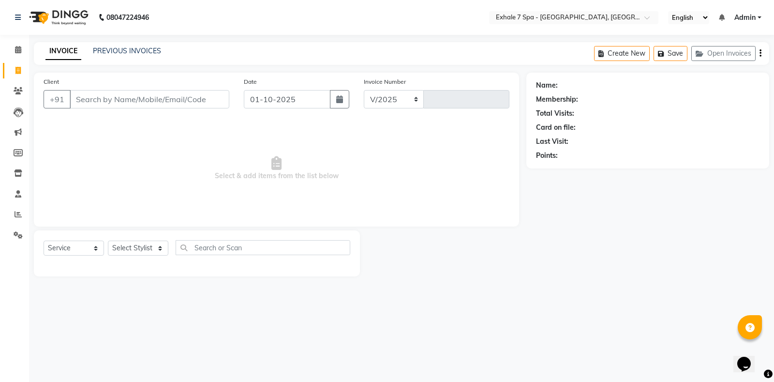
select select "4480"
type input "1801"
click at [687, 56] on button "Save" at bounding box center [671, 53] width 34 height 15
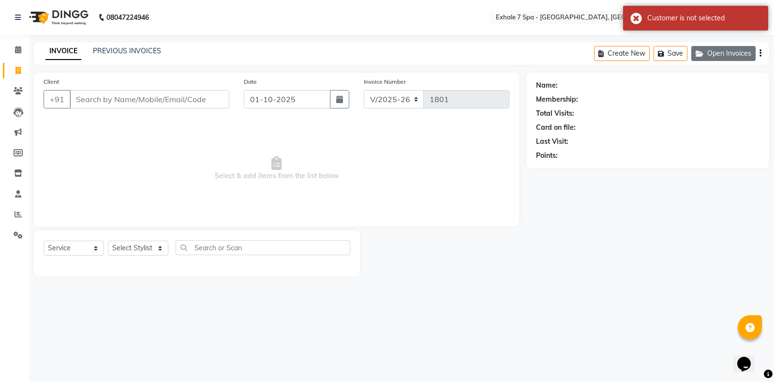
click at [701, 55] on icon "button" at bounding box center [702, 53] width 12 height 7
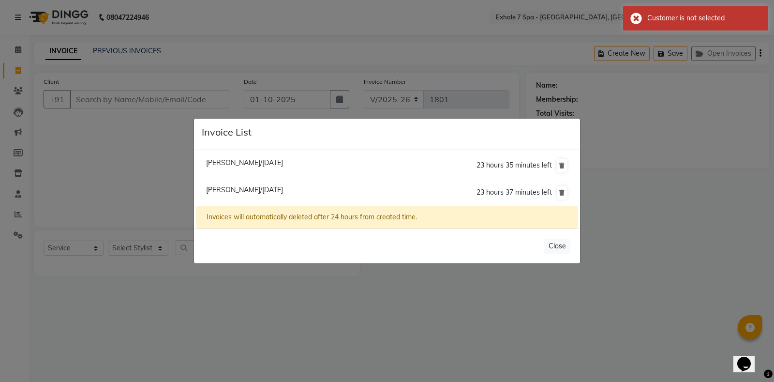
click at [234, 161] on span "[PERSON_NAME]/[DATE]" at bounding box center [244, 162] width 77 height 9
type input "8108319669"
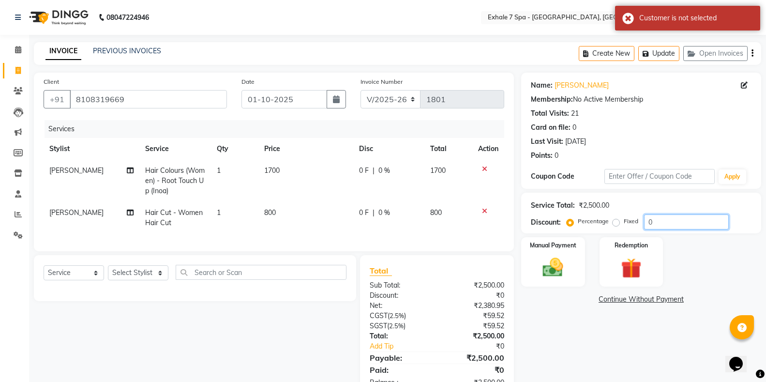
click at [659, 224] on input "0" at bounding box center [686, 221] width 85 height 15
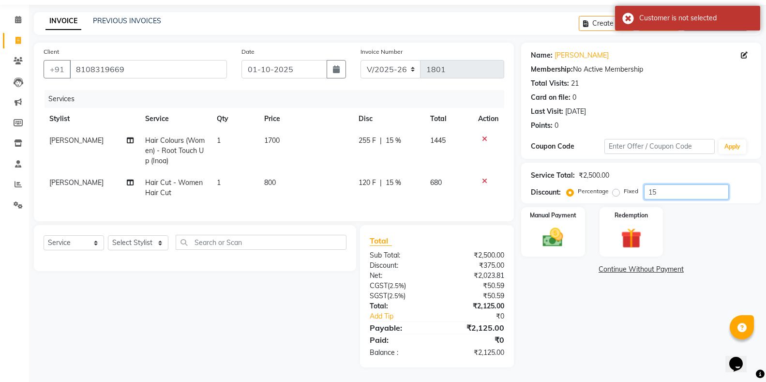
scroll to position [38, 0]
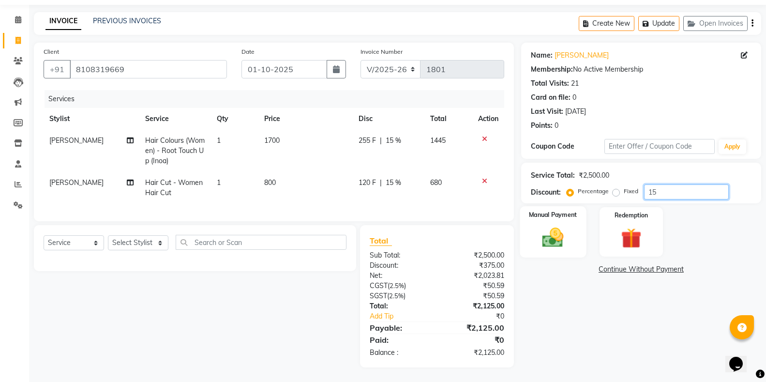
type input "15"
click at [538, 225] on img at bounding box center [553, 237] width 34 height 25
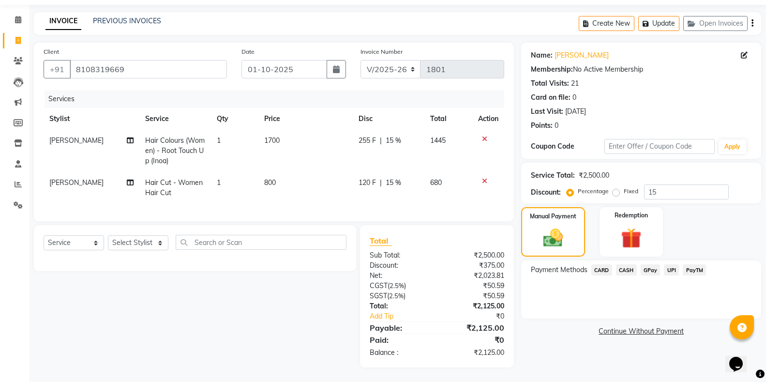
click at [619, 264] on span "CASH" at bounding box center [626, 269] width 21 height 11
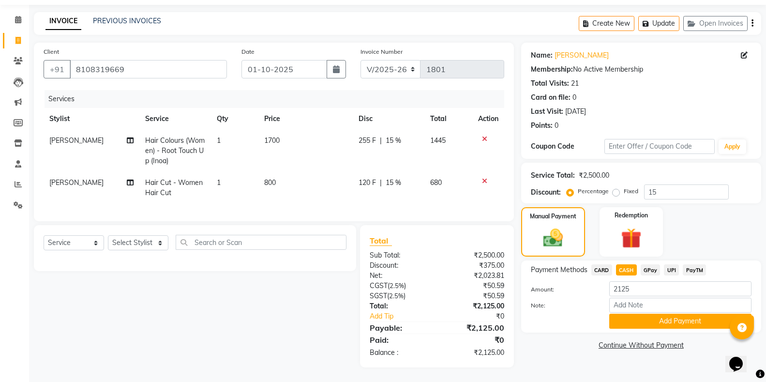
click at [608, 316] on div "Add Payment" at bounding box center [680, 320] width 157 height 15
click at [623, 315] on button "Add Payment" at bounding box center [680, 320] width 142 height 15
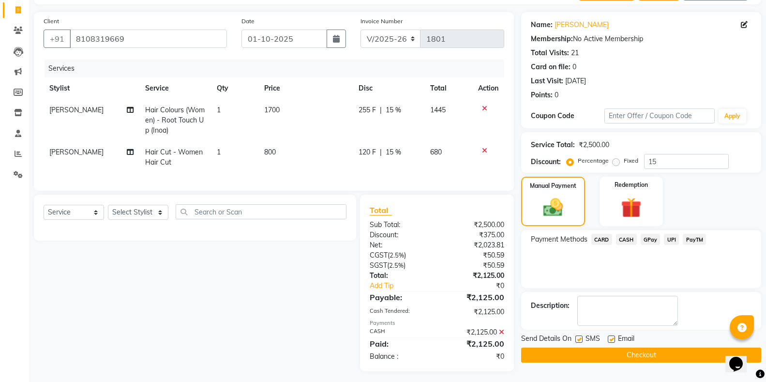
scroll to position [73, 0]
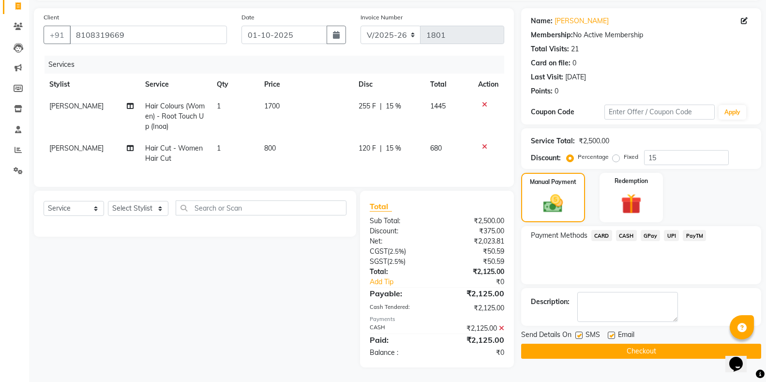
click at [588, 347] on button "Checkout" at bounding box center [641, 350] width 240 height 15
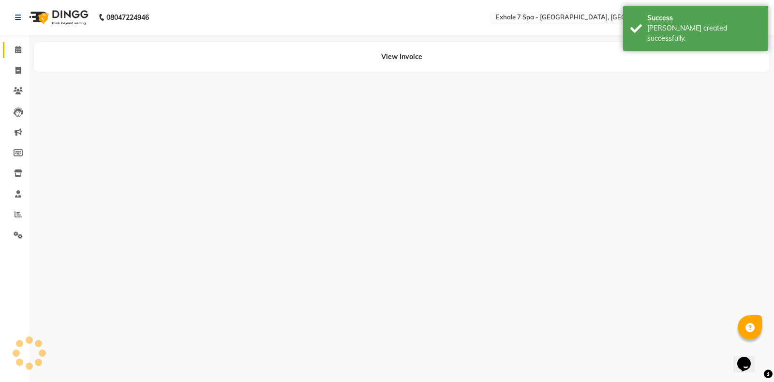
select select "37082"
select select "37472"
select select "37082"
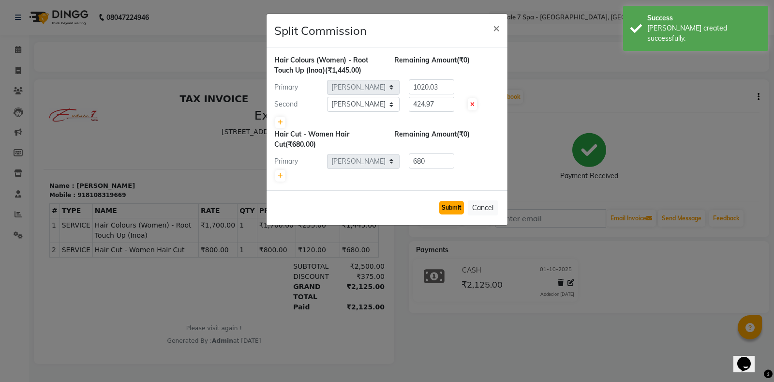
click at [459, 203] on button "Submit" at bounding box center [451, 208] width 25 height 14
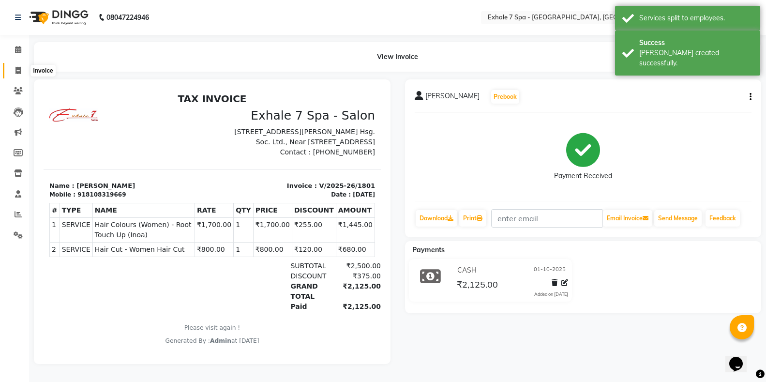
click at [24, 68] on span at bounding box center [18, 70] width 17 height 11
select select "service"
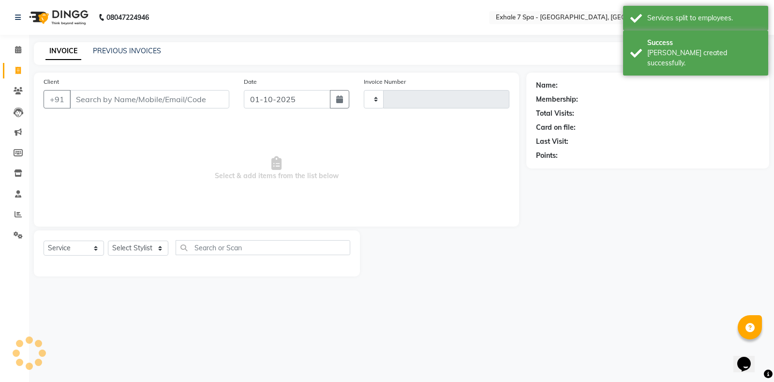
type input "1802"
select select "4480"
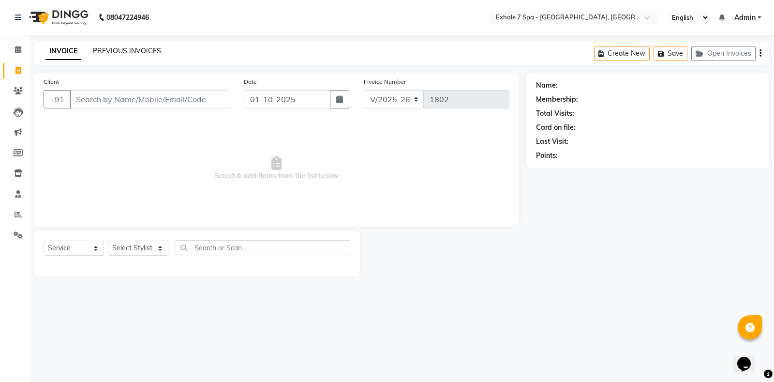
click at [118, 51] on link "PREVIOUS INVOICES" at bounding box center [127, 50] width 68 height 9
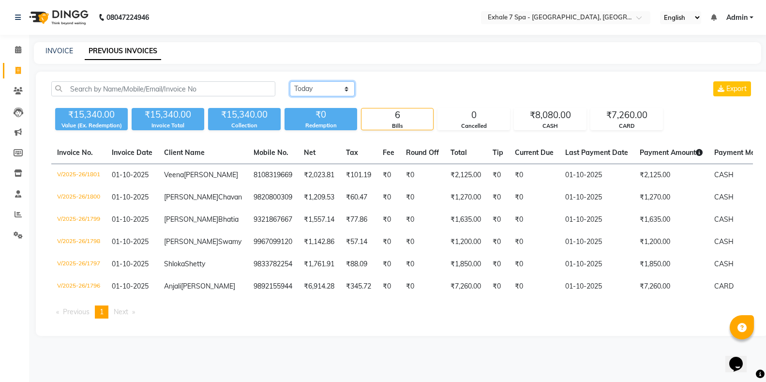
click at [307, 91] on select "[DATE] [DATE] Custom Range" at bounding box center [322, 88] width 65 height 15
click at [316, 125] on div "Redemption" at bounding box center [320, 125] width 73 height 8
click at [306, 89] on select "[DATE] [DATE] Custom Range" at bounding box center [322, 88] width 65 height 15
select select "range"
click at [290, 81] on select "[DATE] [DATE] Custom Range" at bounding box center [322, 88] width 65 height 15
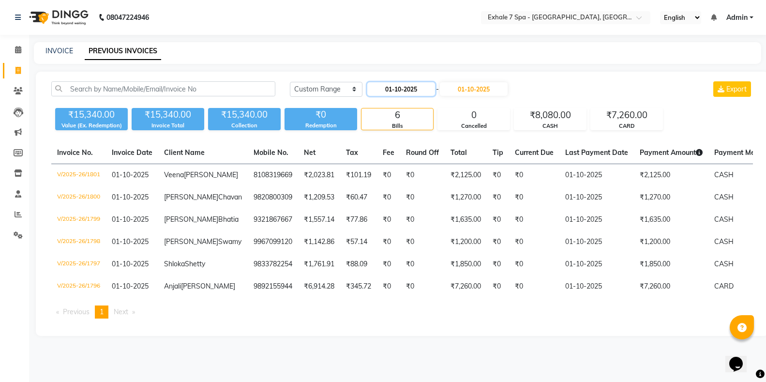
click at [388, 87] on input "01-10-2025" at bounding box center [401, 89] width 68 height 14
select select "10"
select select "2025"
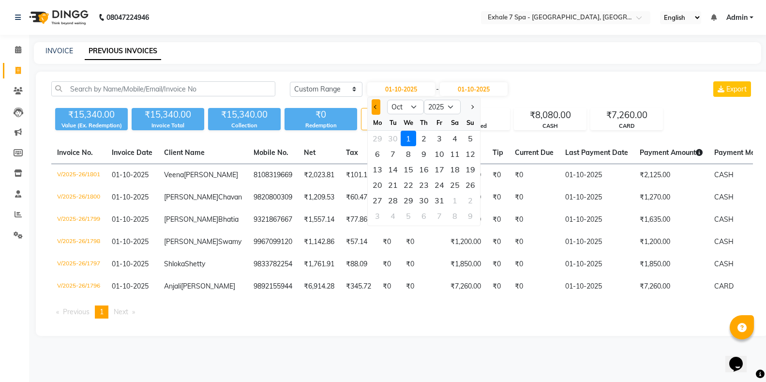
click at [375, 111] on button "Previous month" at bounding box center [376, 106] width 8 height 15
select select "9"
click at [377, 141] on div "1" at bounding box center [377, 138] width 15 height 15
type input "01-09-2025"
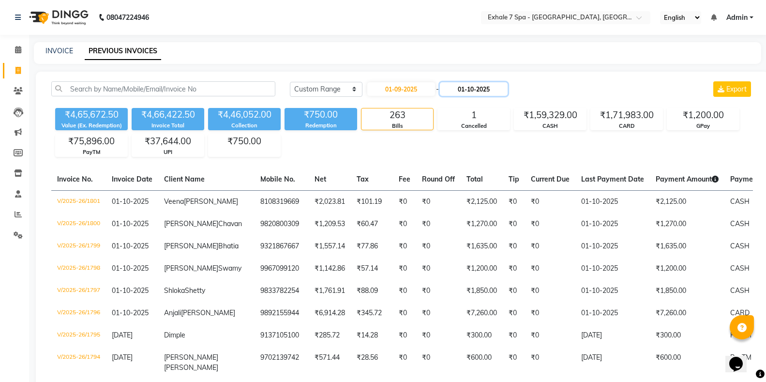
drag, startPoint x: 457, startPoint y: 86, endPoint x: 457, endPoint y: 95, distance: 9.2
click at [457, 86] on input "01-10-2025" at bounding box center [474, 89] width 68 height 14
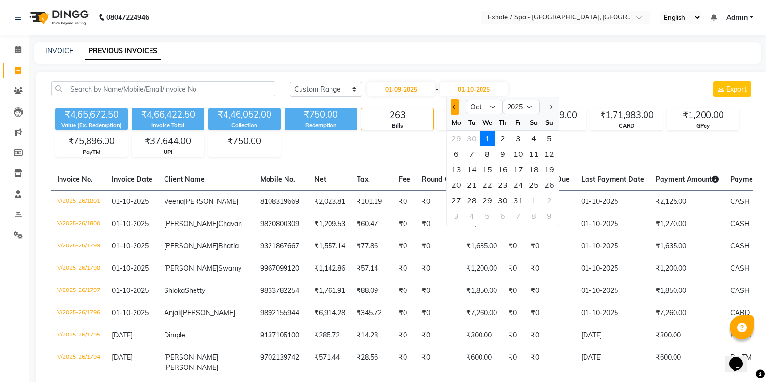
click at [451, 103] on button "Previous month" at bounding box center [454, 106] width 8 height 15
select select "9"
click at [469, 198] on div "30" at bounding box center [471, 200] width 15 height 15
type input "[DATE]"
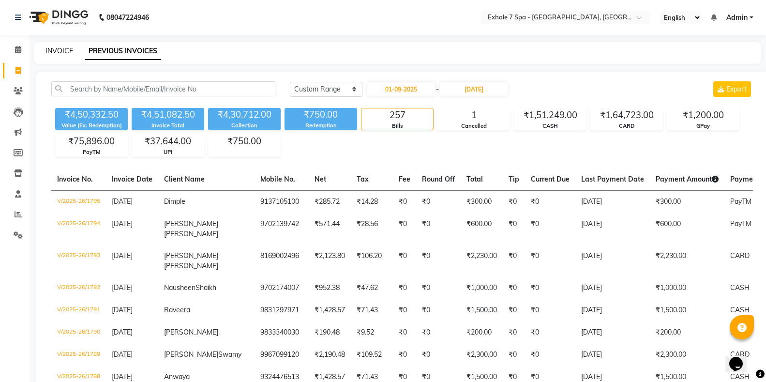
click at [51, 49] on link "INVOICE" at bounding box center [59, 50] width 28 height 9
select select "service"
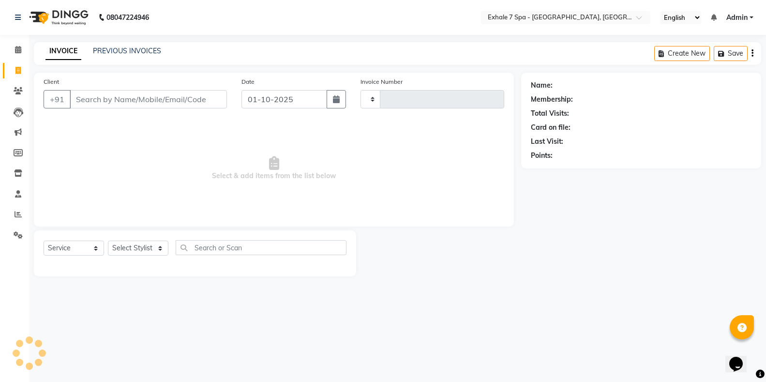
type input "1802"
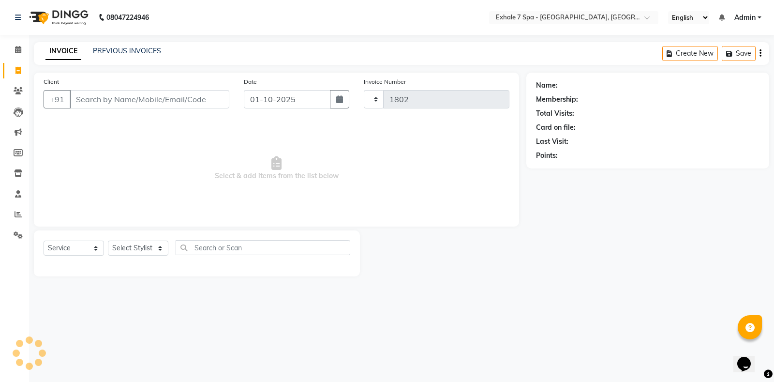
select select "4480"
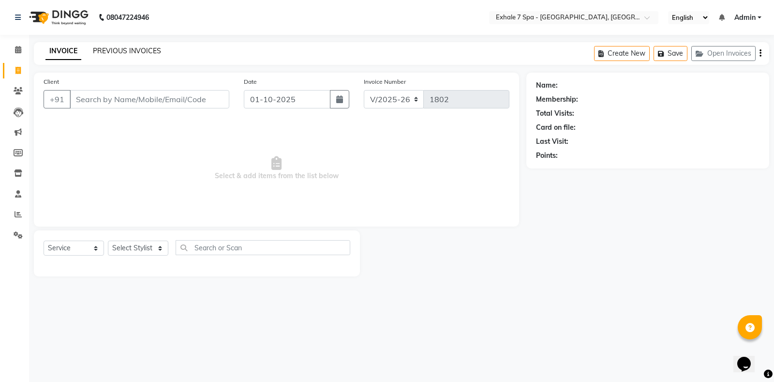
click at [112, 47] on link "PREVIOUS INVOICES" at bounding box center [127, 50] width 68 height 9
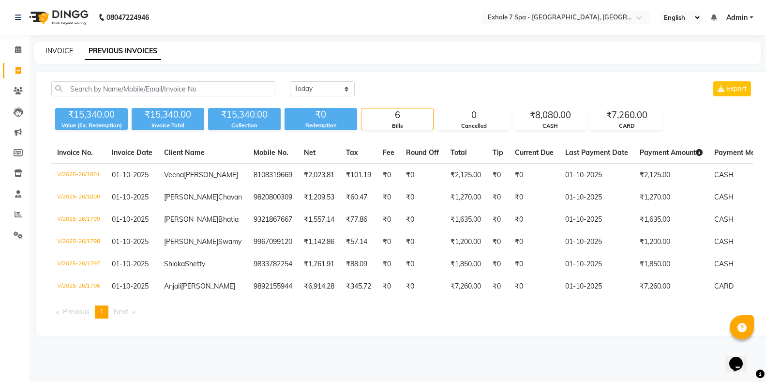
click at [52, 52] on link "INVOICE" at bounding box center [59, 50] width 28 height 9
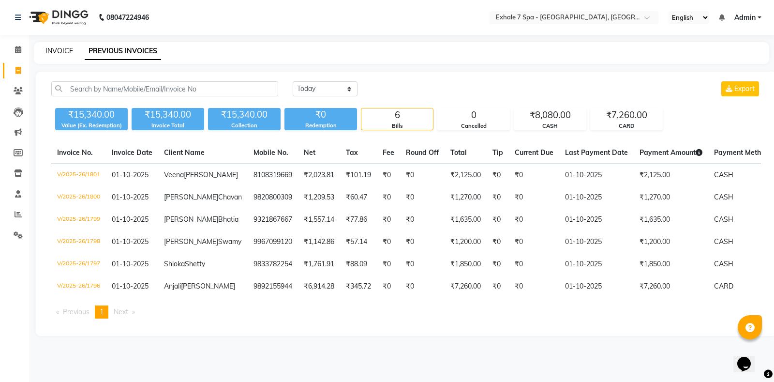
select select "service"
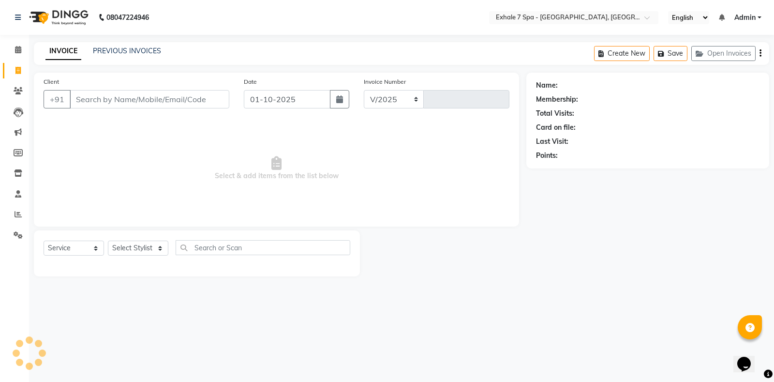
select select "4480"
type input "1802"
click at [120, 55] on div "PREVIOUS INVOICES" at bounding box center [127, 51] width 68 height 10
click at [120, 55] on link "PREVIOUS INVOICES" at bounding box center [127, 50] width 68 height 9
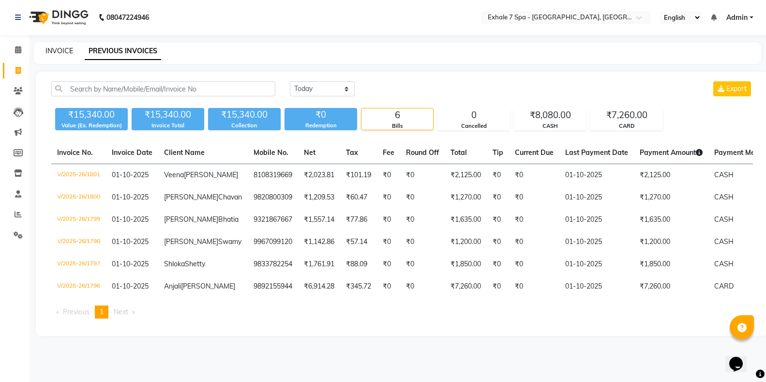
click at [56, 49] on link "INVOICE" at bounding box center [59, 50] width 28 height 9
select select "service"
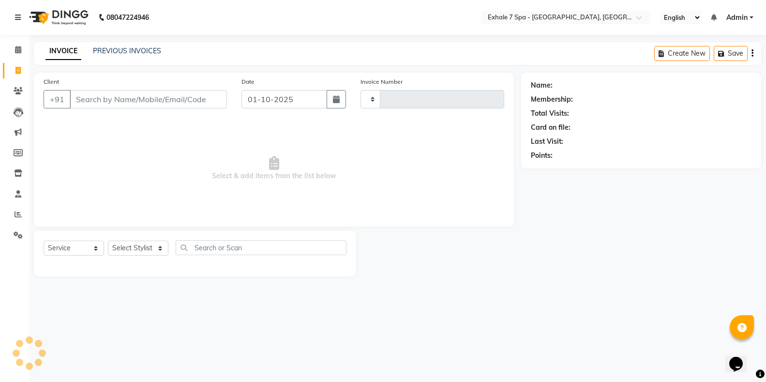
type input "1802"
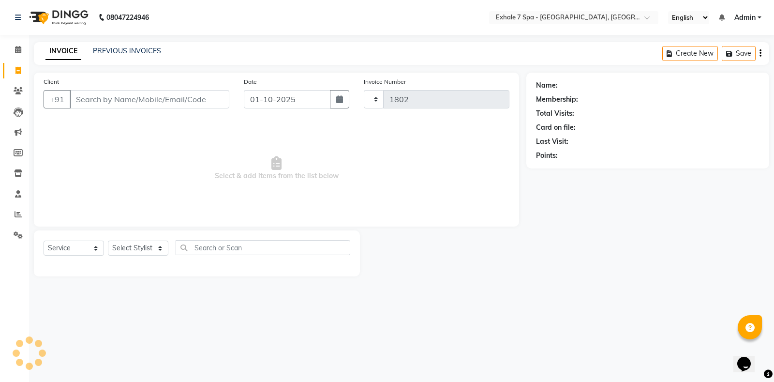
select select "4480"
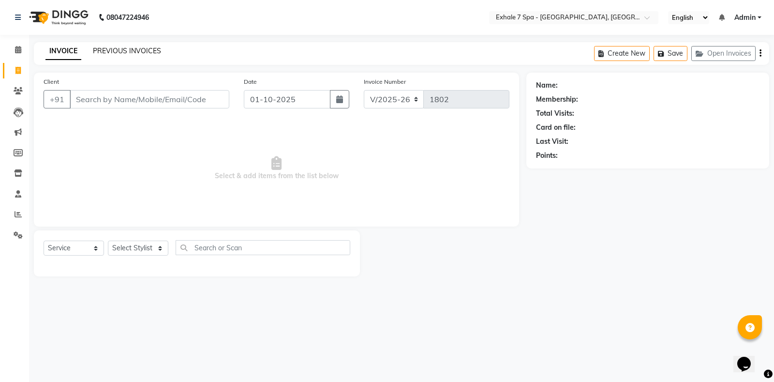
click at [104, 51] on link "PREVIOUS INVOICES" at bounding box center [127, 50] width 68 height 9
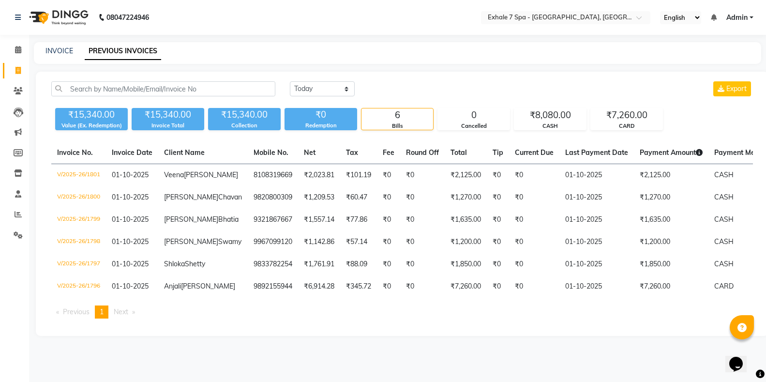
scroll to position [25, 0]
click at [51, 46] on link "INVOICE" at bounding box center [59, 50] width 28 height 9
select select "service"
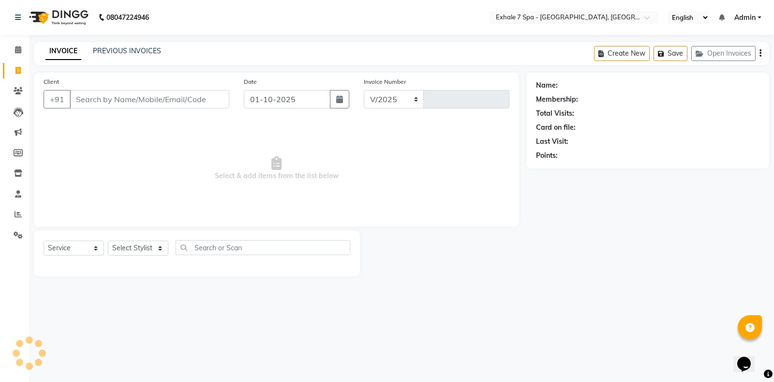
select select "4480"
type input "1802"
click at [111, 50] on link "PREVIOUS INVOICES" at bounding box center [127, 50] width 68 height 9
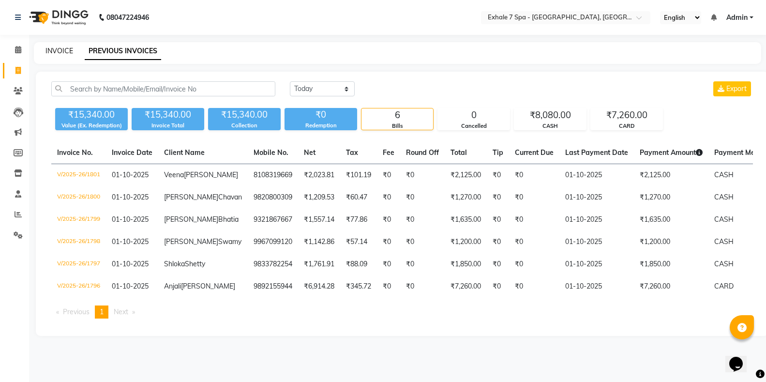
click at [49, 52] on link "INVOICE" at bounding box center [59, 50] width 28 height 9
select select "service"
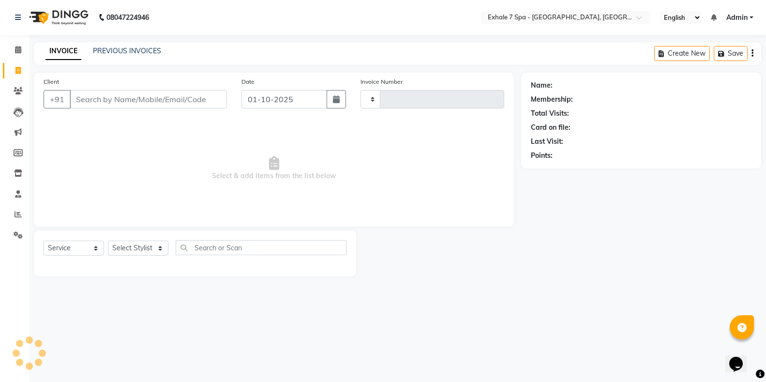
type input "1802"
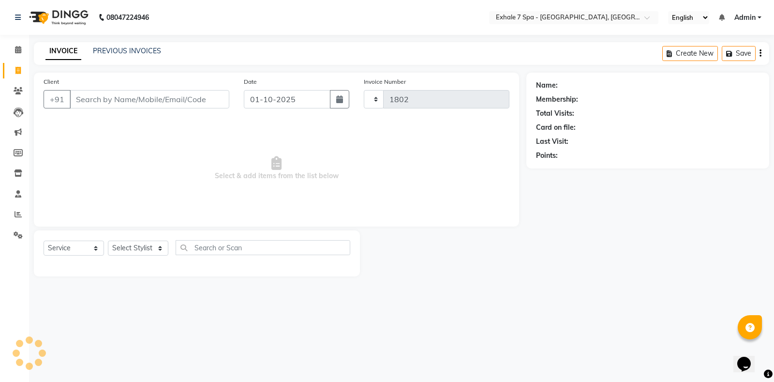
select select "4480"
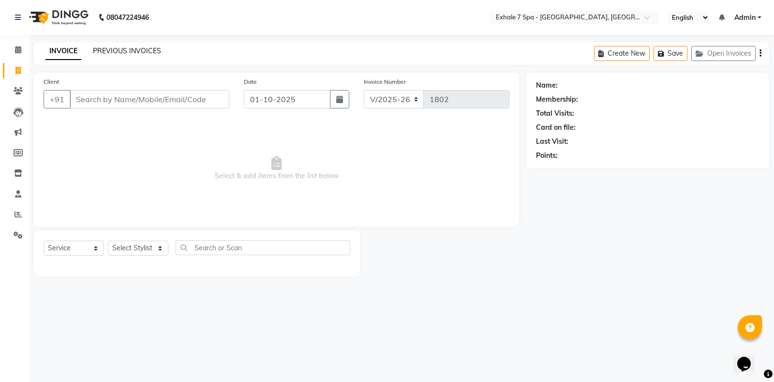
click at [105, 50] on link "PREVIOUS INVOICES" at bounding box center [127, 50] width 68 height 9
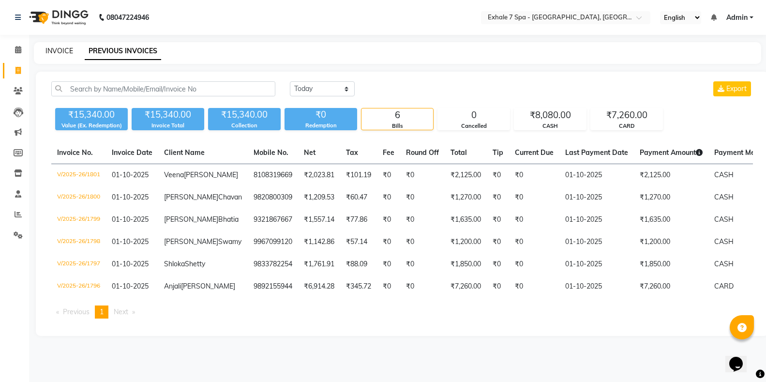
click at [52, 53] on link "INVOICE" at bounding box center [59, 50] width 28 height 9
select select "service"
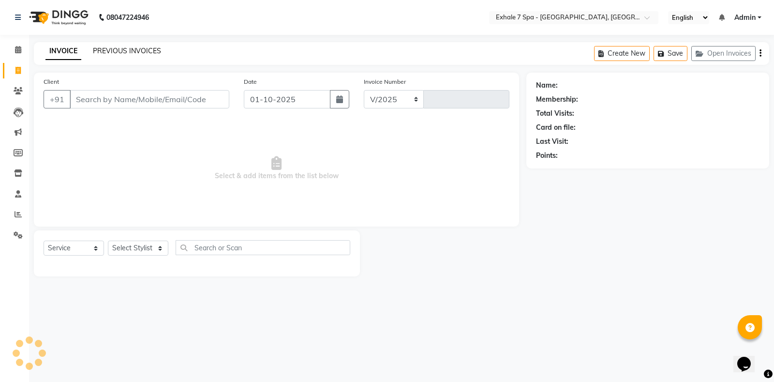
click at [148, 53] on link "PREVIOUS INVOICES" at bounding box center [127, 50] width 68 height 9
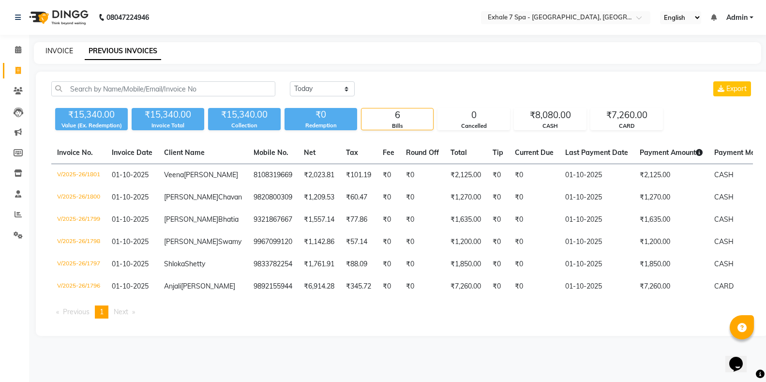
click at [50, 48] on link "INVOICE" at bounding box center [59, 50] width 28 height 9
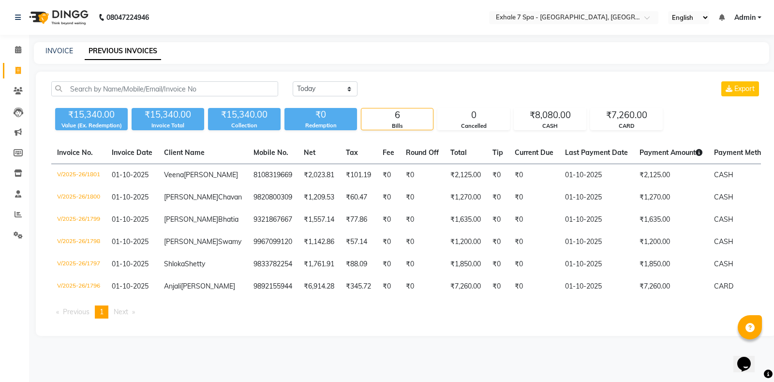
select select "service"
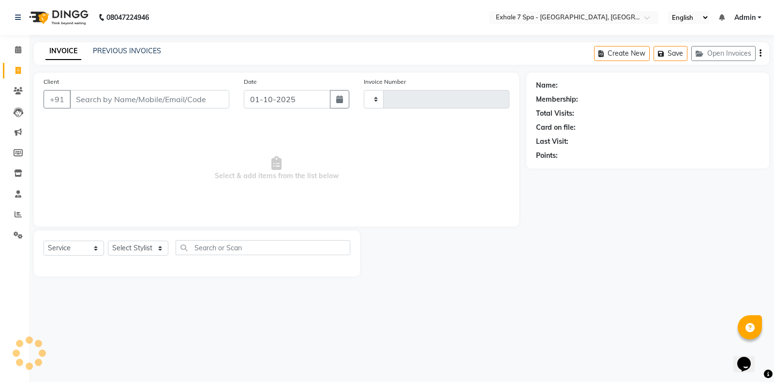
type input "1802"
select select "4480"
click at [705, 45] on div "Create New Save Open Invoices" at bounding box center [681, 53] width 175 height 23
click at [696, 56] on icon "button" at bounding box center [702, 53] width 12 height 7
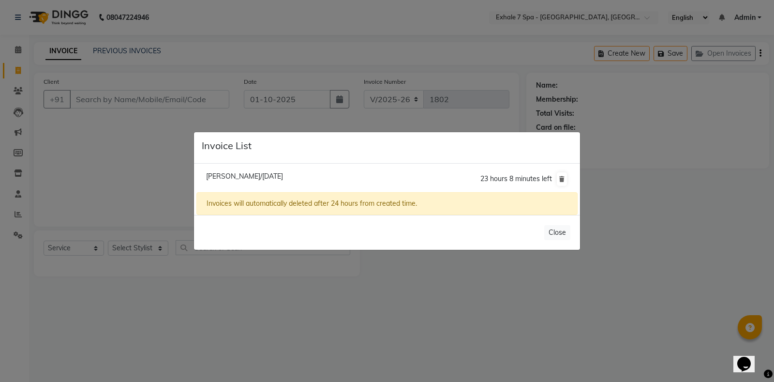
click at [289, 170] on li "[PERSON_NAME]/[DATE] 23 hours 8 minutes left" at bounding box center [386, 178] width 381 height 27
click at [283, 174] on span "[PERSON_NAME]/[DATE]" at bounding box center [244, 176] width 77 height 9
type input "9198674034"
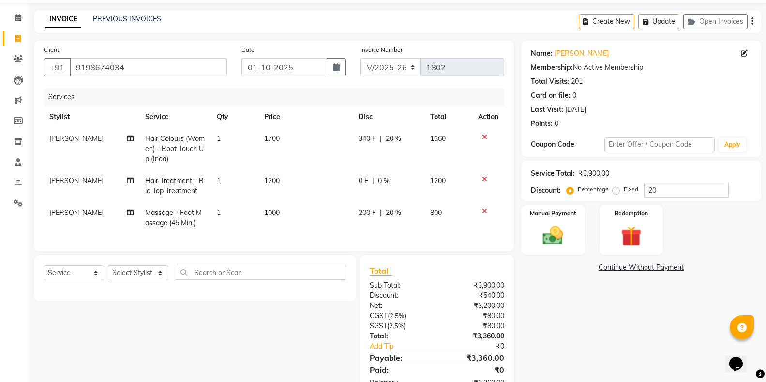
scroll to position [70, 0]
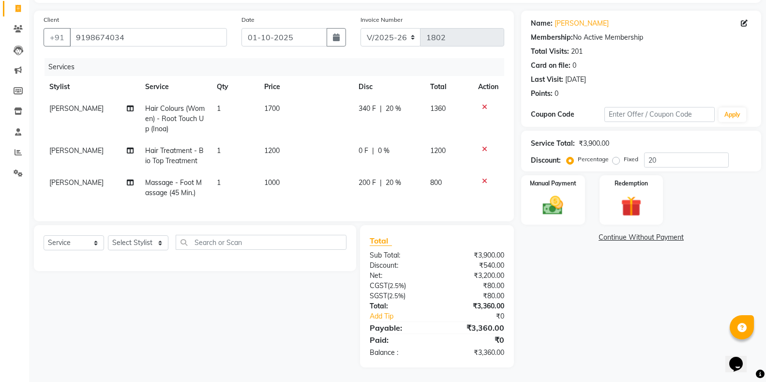
click at [618, 232] on link "Continue Without Payment" at bounding box center [641, 237] width 236 height 10
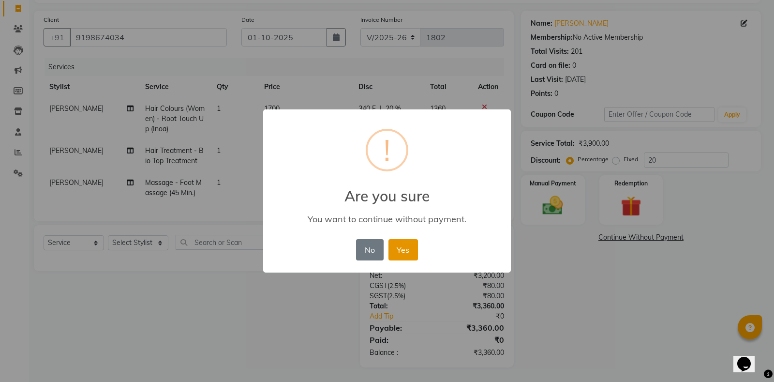
click at [394, 257] on button "Yes" at bounding box center [403, 249] width 30 height 21
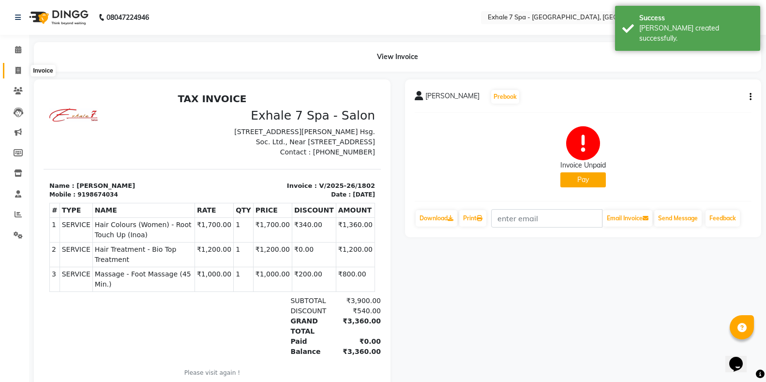
click at [18, 70] on icon at bounding box center [17, 70] width 5 height 7
select select "service"
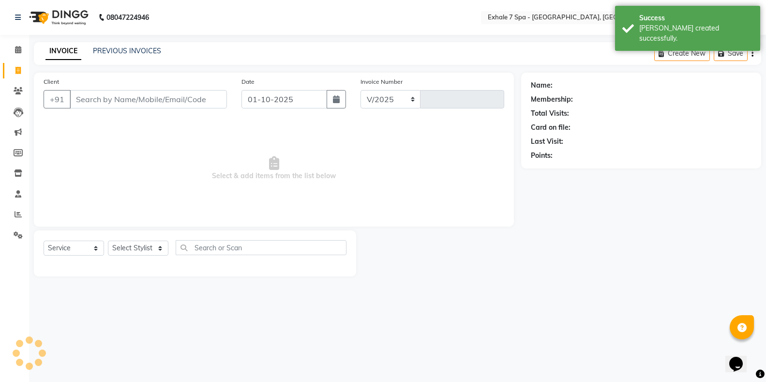
select select "4480"
type input "1803"
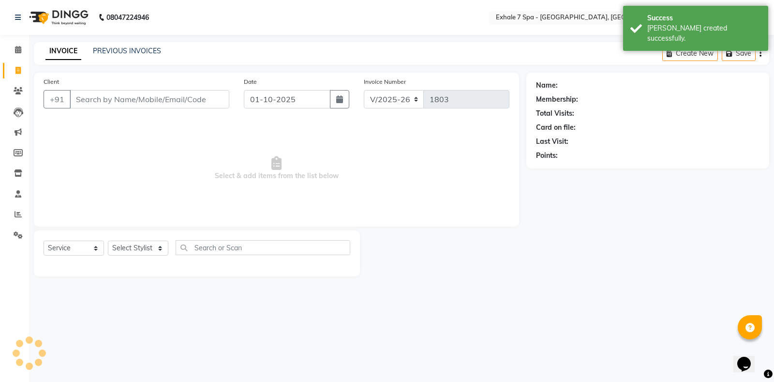
drag, startPoint x: 77, startPoint y: 96, endPoint x: 77, endPoint y: 91, distance: 4.9
click at [77, 96] on input "Client" at bounding box center [150, 99] width 160 height 18
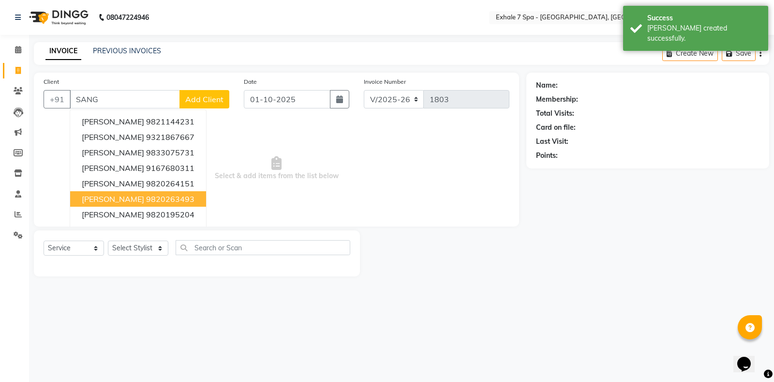
click at [147, 196] on ngb-highlight "9820263493" at bounding box center [170, 199] width 48 height 10
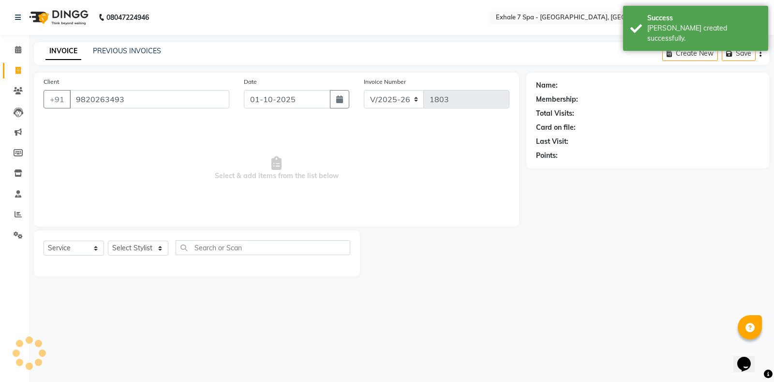
type input "9820263493"
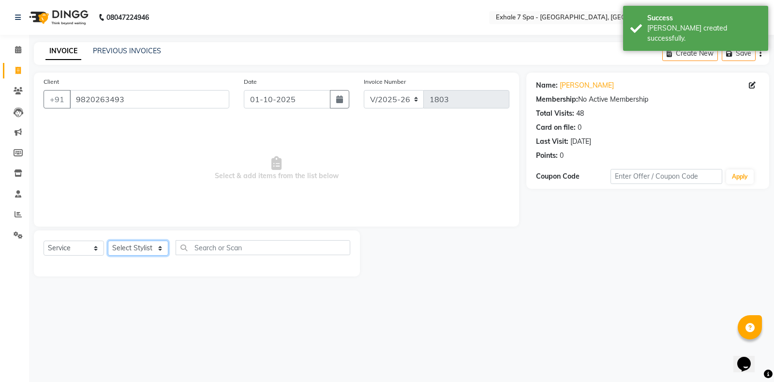
click at [142, 251] on select "Select Stylist [PERSON_NAME] [PERSON_NAME] Faraheem [PERSON_NAME] [PERSON_NAME]…" at bounding box center [138, 247] width 60 height 15
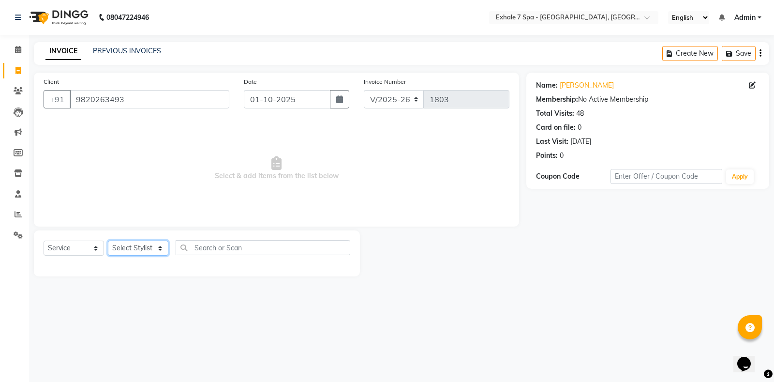
select select "37472"
click at [108, 240] on select "Select Stylist [PERSON_NAME] [PERSON_NAME] Faraheem [PERSON_NAME] [PERSON_NAME]…" at bounding box center [138, 247] width 60 height 15
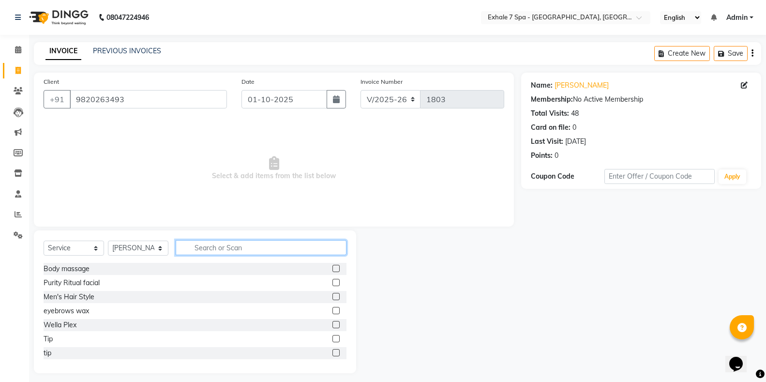
click at [194, 247] on input "text" at bounding box center [261, 247] width 171 height 15
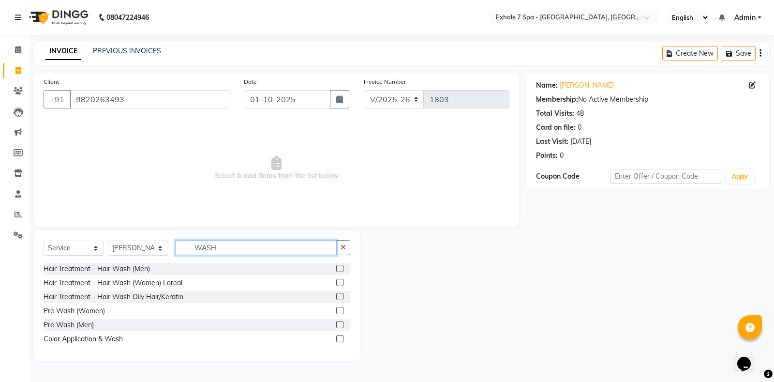
type input "WASH"
click at [339, 296] on label at bounding box center [339, 296] width 7 height 7
click at [339, 296] on input "checkbox" at bounding box center [339, 297] width 6 height 6
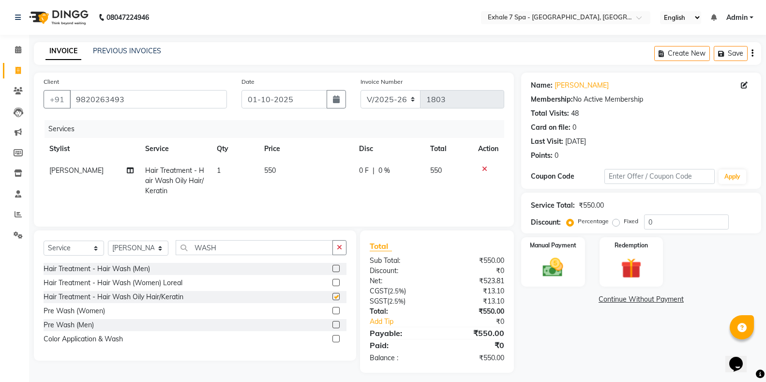
checkbox input "false"
click at [573, 274] on div "Manual Payment" at bounding box center [553, 262] width 66 height 52
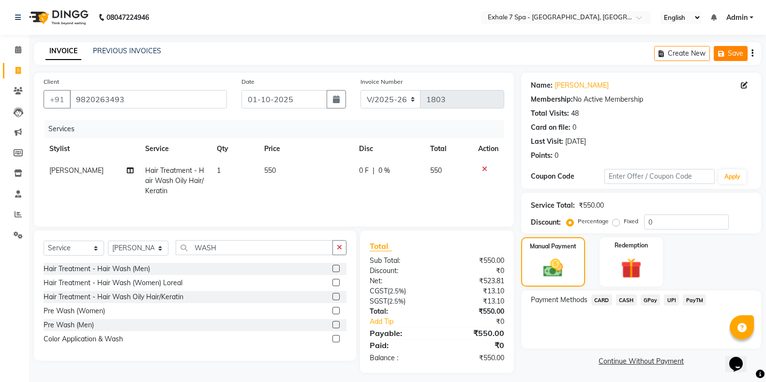
click at [739, 51] on button "Save" at bounding box center [731, 53] width 34 height 15
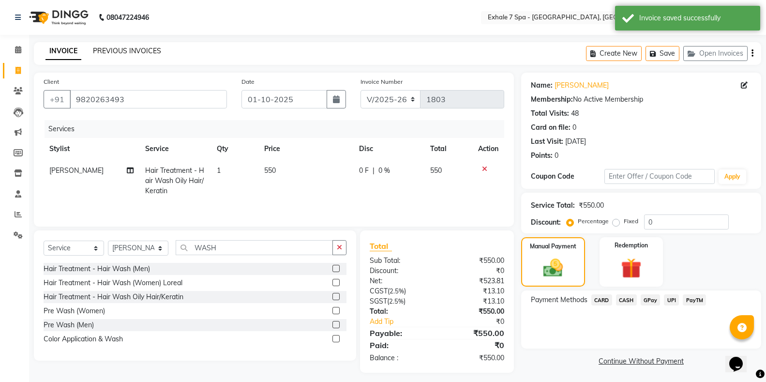
click at [121, 50] on link "PREVIOUS INVOICES" at bounding box center [127, 50] width 68 height 9
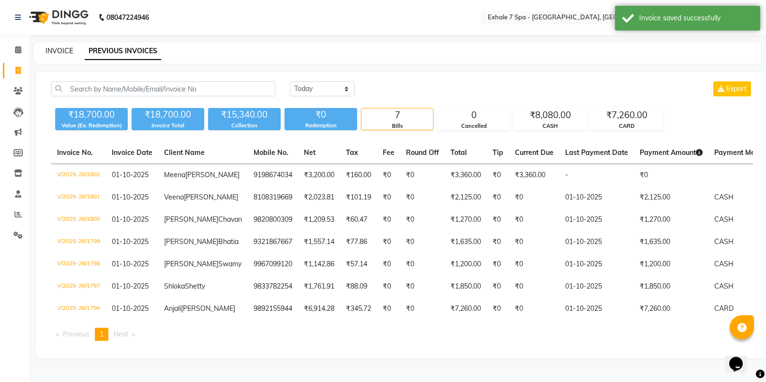
click at [63, 54] on link "INVOICE" at bounding box center [59, 50] width 28 height 9
select select "service"
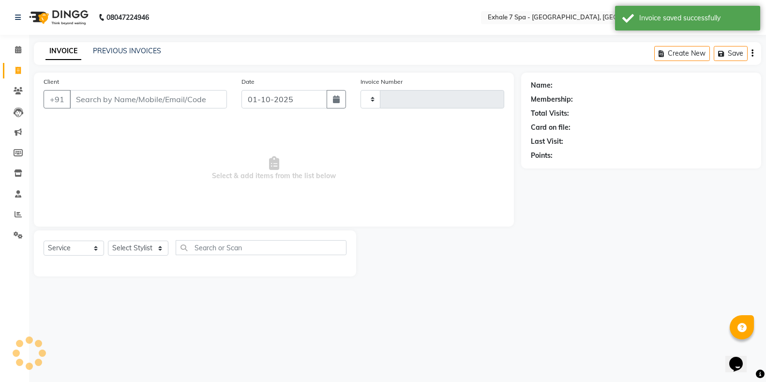
type input "1803"
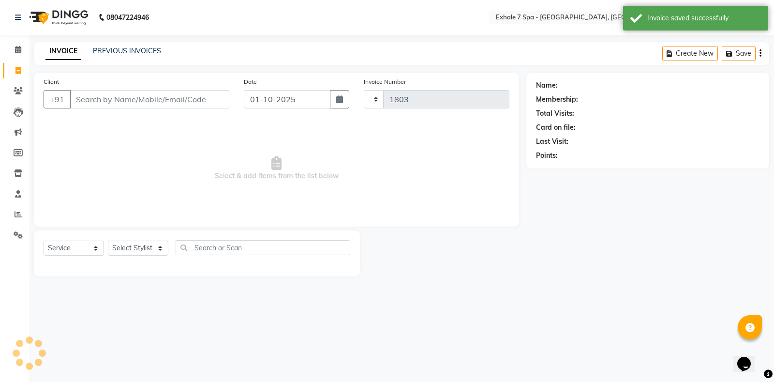
select select "4480"
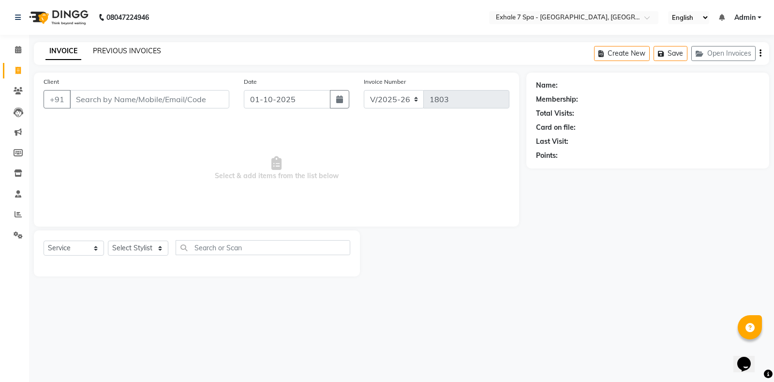
click at [113, 48] on link "PREVIOUS INVOICES" at bounding box center [127, 50] width 68 height 9
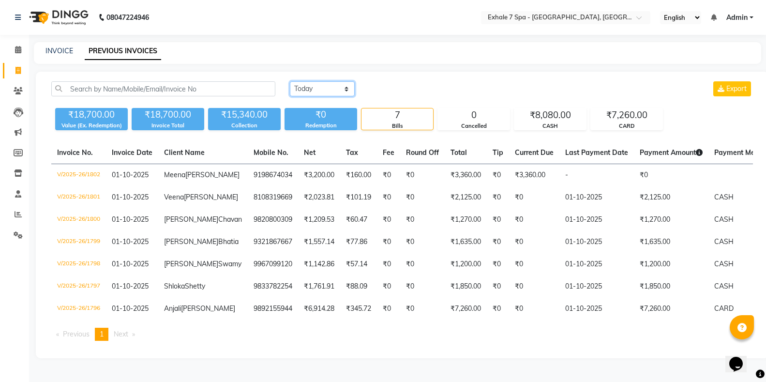
click at [311, 94] on select "[DATE] [DATE] Custom Range" at bounding box center [322, 88] width 65 height 15
click at [67, 50] on link "INVOICE" at bounding box center [59, 50] width 28 height 9
select select "service"
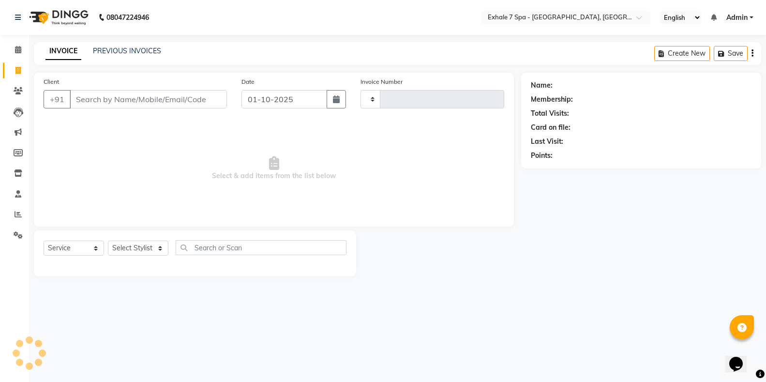
type input "1803"
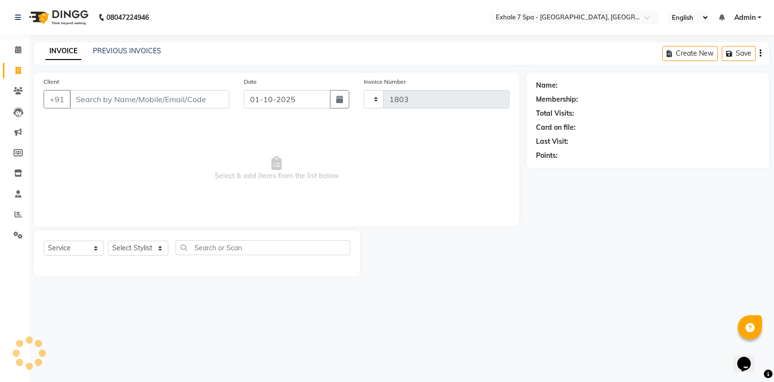
select select "4480"
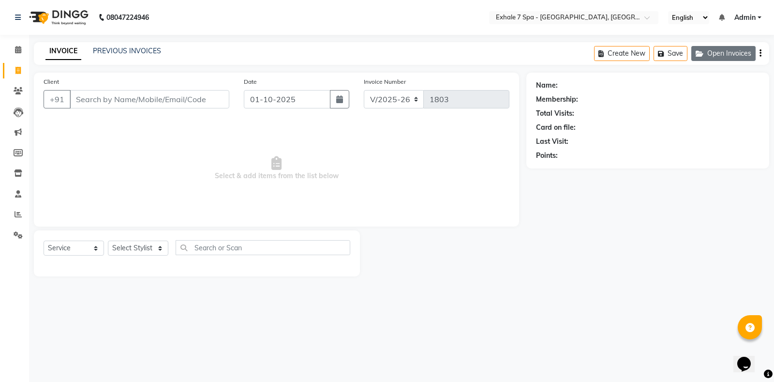
click at [705, 59] on button "Open Invoices" at bounding box center [723, 53] width 64 height 15
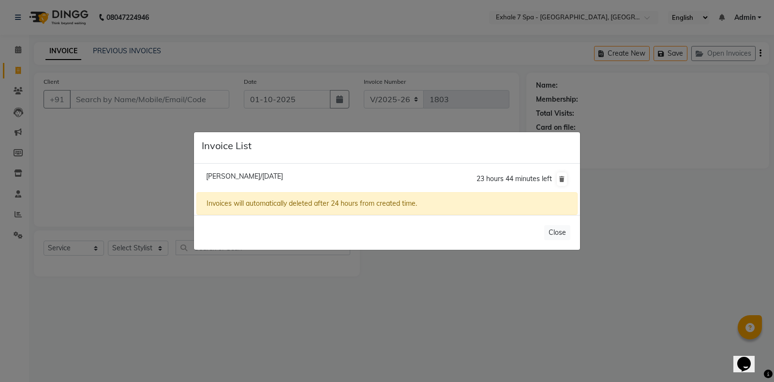
click at [240, 178] on span "[PERSON_NAME]/[DATE]" at bounding box center [244, 176] width 77 height 9
type input "9820263493"
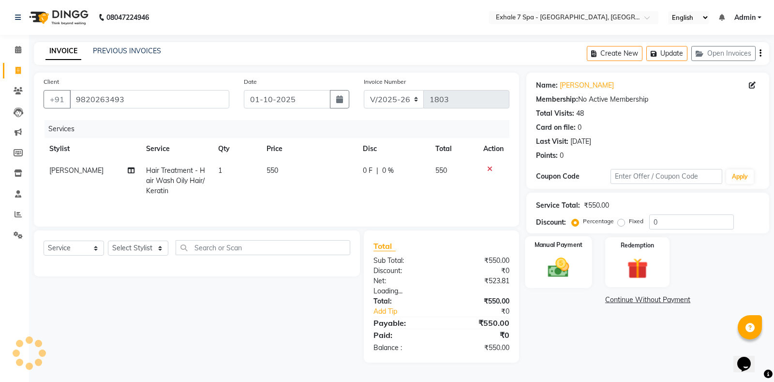
click at [551, 279] on img at bounding box center [558, 267] width 35 height 25
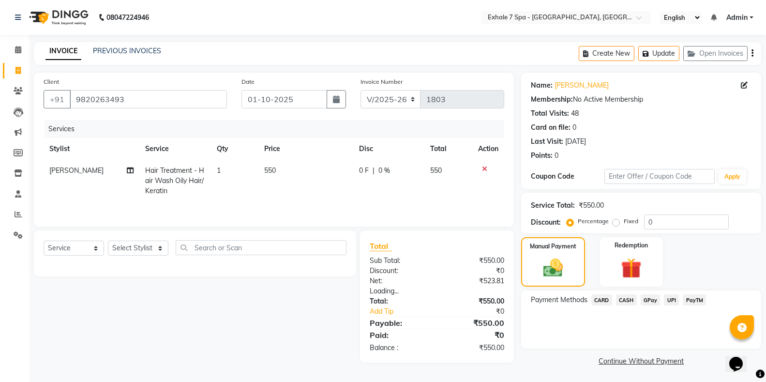
click at [621, 298] on span "CASH" at bounding box center [626, 299] width 21 height 11
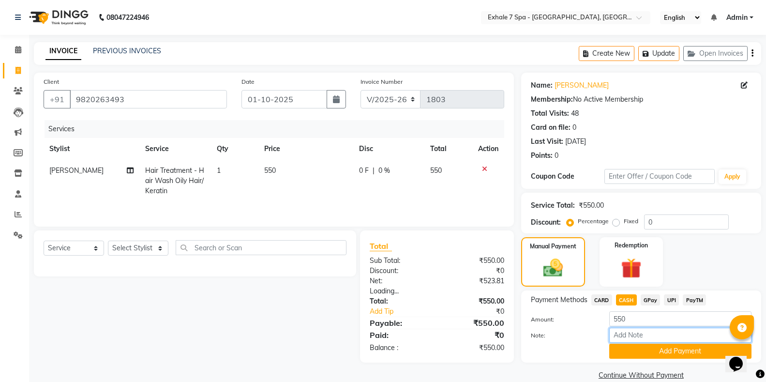
click at [656, 342] on input "Note:" at bounding box center [680, 335] width 142 height 15
click at [652, 354] on button "Add Payment" at bounding box center [680, 350] width 142 height 15
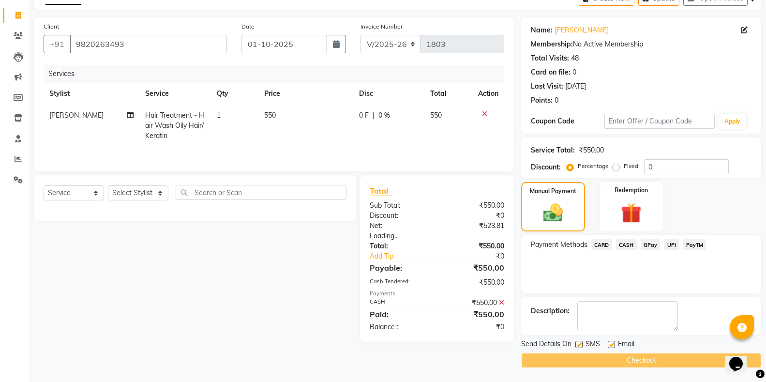
scroll to position [56, 0]
click at [579, 346] on label at bounding box center [578, 343] width 7 height 7
click at [579, 346] on input "checkbox" at bounding box center [578, 344] width 6 height 6
checkbox input "false"
click at [603, 361] on div "Checkout" at bounding box center [641, 359] width 240 height 15
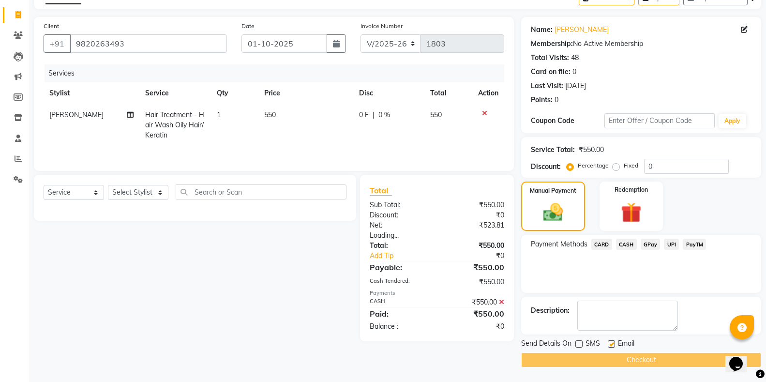
click at [702, 363] on div "Checkout" at bounding box center [641, 359] width 240 height 15
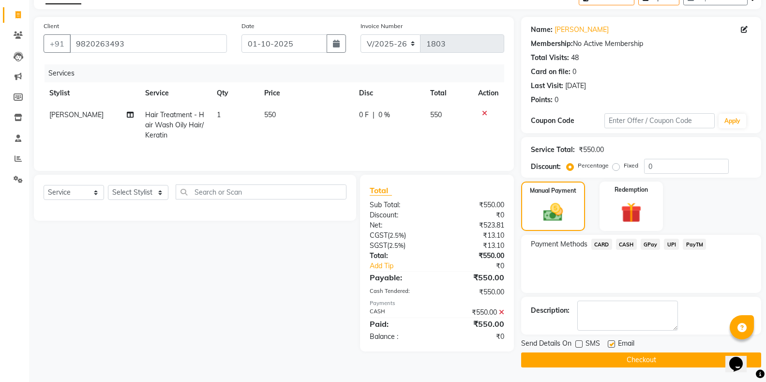
click at [667, 354] on button "Checkout" at bounding box center [641, 359] width 240 height 15
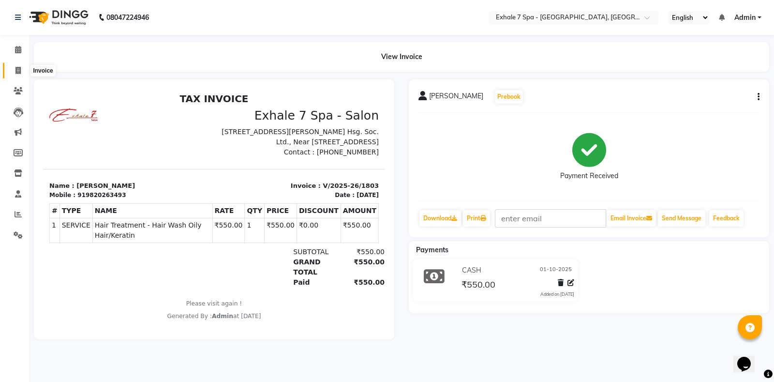
click at [14, 72] on span at bounding box center [18, 70] width 17 height 11
select select "service"
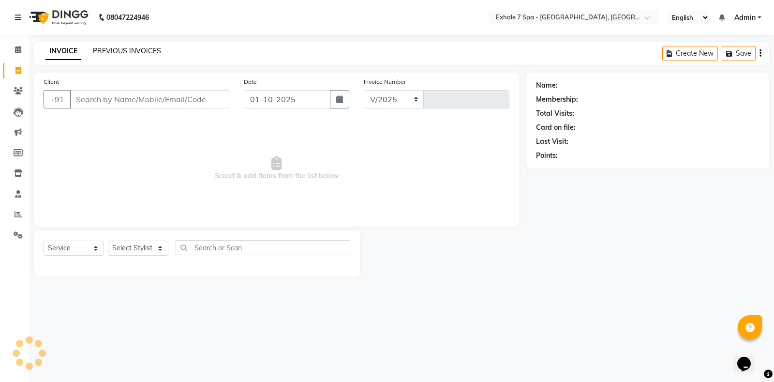
select select "4480"
type input "1804"
click at [126, 51] on link "PREVIOUS INVOICES" at bounding box center [127, 50] width 68 height 9
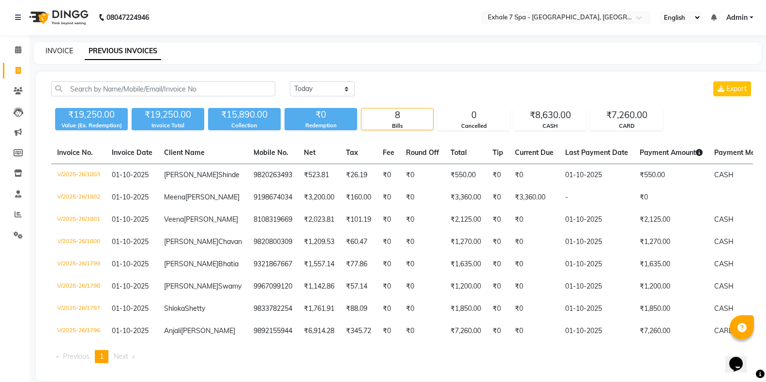
click at [65, 50] on link "INVOICE" at bounding box center [59, 50] width 28 height 9
select select "service"
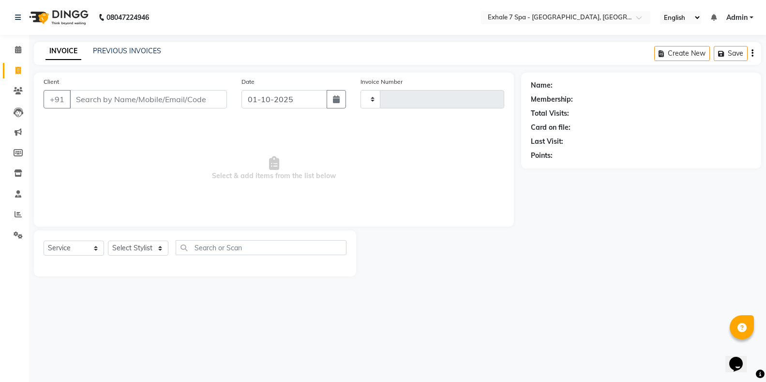
type input "1804"
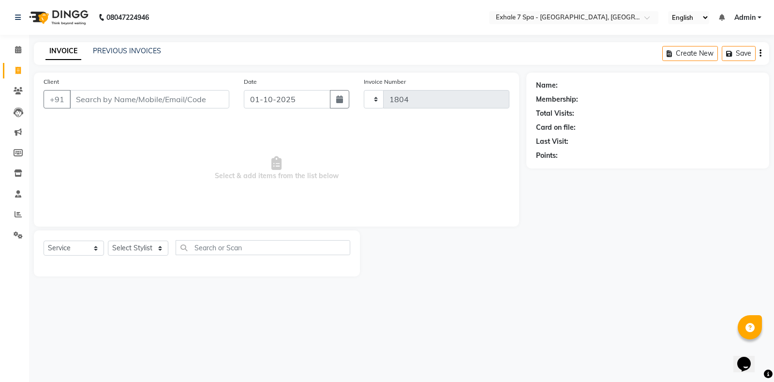
select select "4480"
click at [110, 48] on link "PREVIOUS INVOICES" at bounding box center [127, 50] width 68 height 9
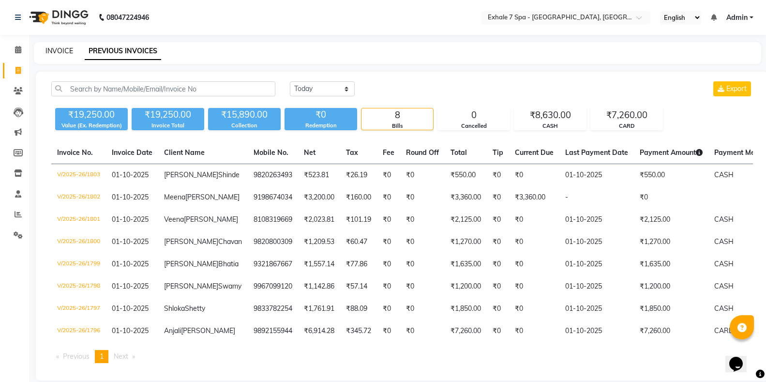
click at [52, 53] on link "INVOICE" at bounding box center [59, 50] width 28 height 9
select select "service"
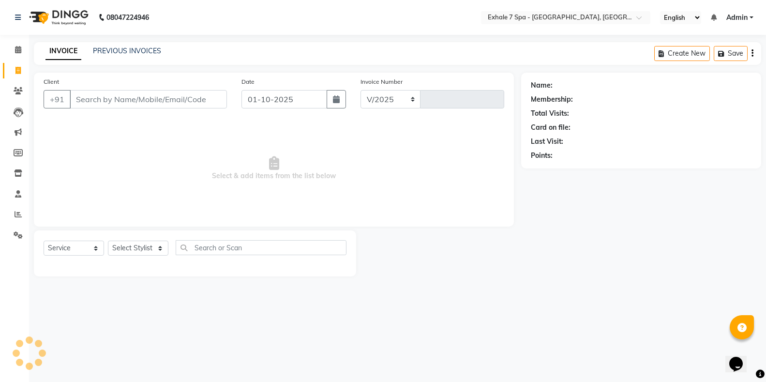
select select "4480"
type input "1804"
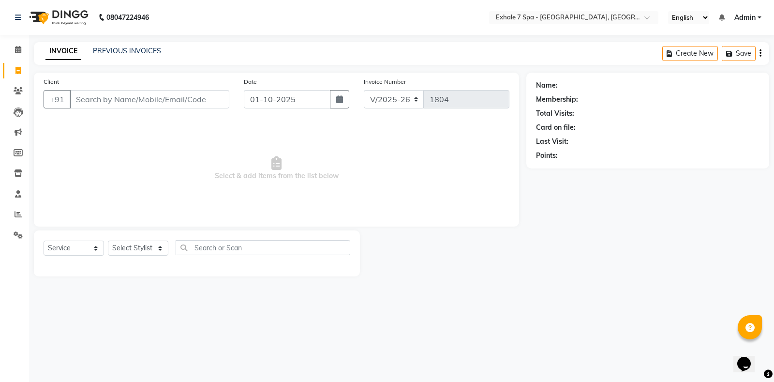
click at [101, 115] on div "Client +91" at bounding box center [136, 96] width 200 height 40
click at [98, 105] on input "Client" at bounding box center [150, 99] width 160 height 18
drag, startPoint x: 130, startPoint y: 250, endPoint x: 128, endPoint y: 242, distance: 7.5
click at [130, 249] on select "Select Stylist [PERSON_NAME] [PERSON_NAME] Faraheem [PERSON_NAME] [PERSON_NAME]…" at bounding box center [138, 247] width 60 height 15
select select "37472"
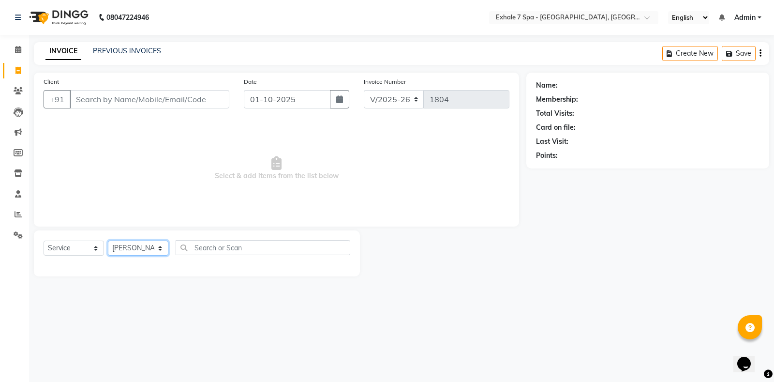
click at [108, 240] on select "Select Stylist [PERSON_NAME] [PERSON_NAME] Faraheem [PERSON_NAME] [PERSON_NAME]…" at bounding box center [138, 247] width 60 height 15
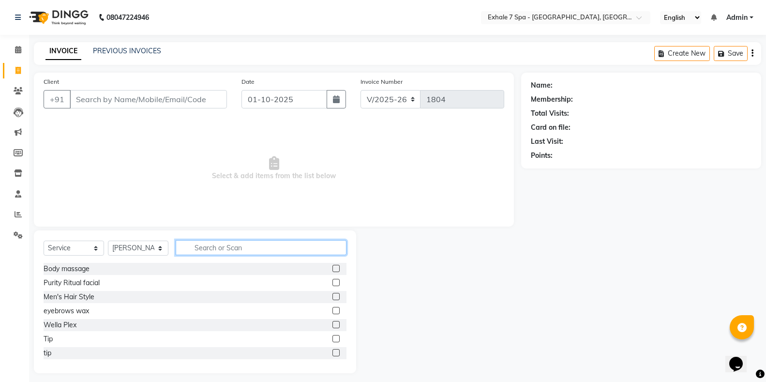
click at [201, 245] on input "text" at bounding box center [261, 247] width 171 height 15
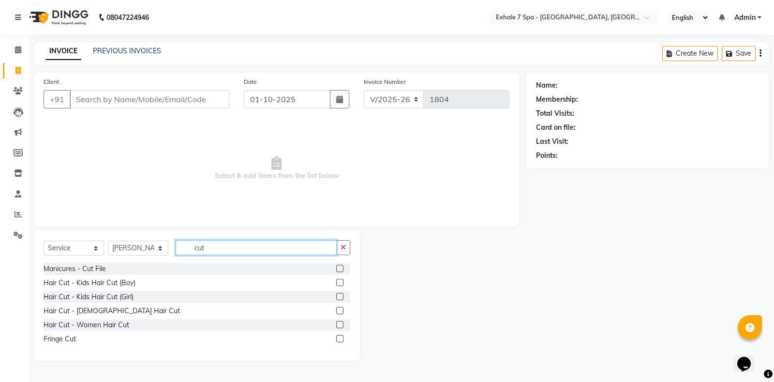
type input "cut"
click at [339, 310] on label at bounding box center [339, 310] width 7 height 7
click at [339, 310] on input "checkbox" at bounding box center [339, 311] width 6 height 6
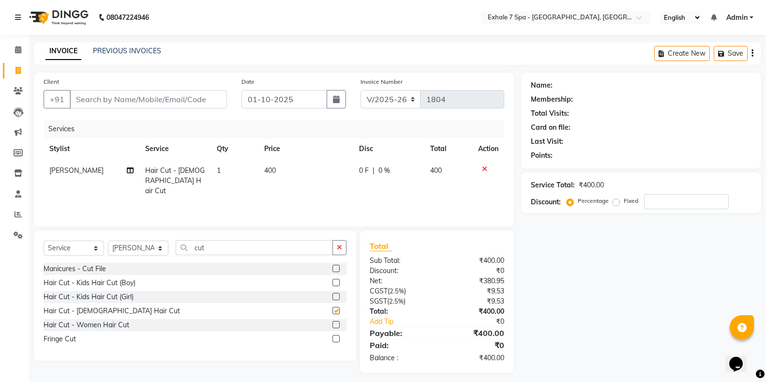
checkbox input "false"
click at [257, 184] on td "1" at bounding box center [234, 181] width 47 height 42
select select "37472"
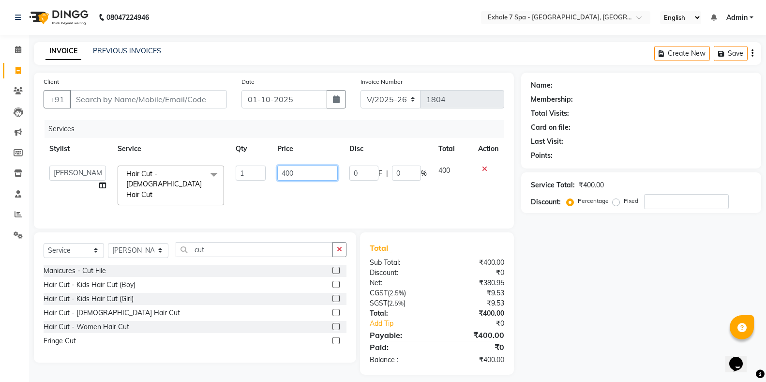
click at [288, 176] on input "400" at bounding box center [307, 172] width 60 height 15
type input "500"
click at [282, 205] on div "Services Stylist Service Qty Price Disc Total Action [PERSON_NAME] [PERSON_NAME…" at bounding box center [274, 169] width 461 height 99
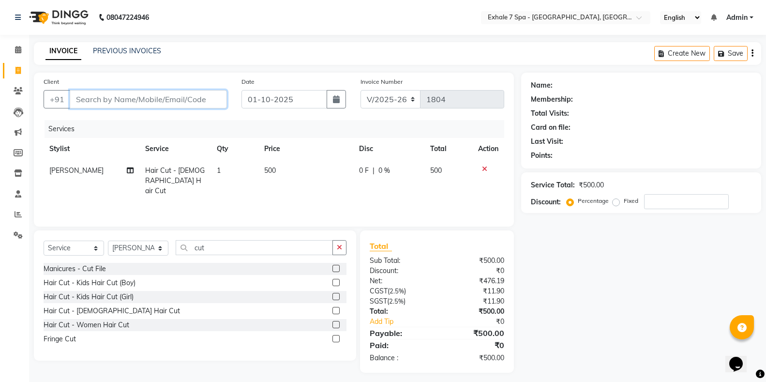
click at [108, 93] on input "Client" at bounding box center [148, 99] width 157 height 18
type input "y"
type input "0"
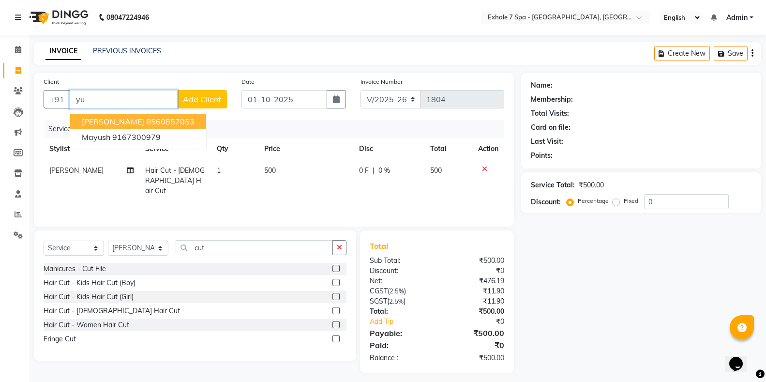
type input "y"
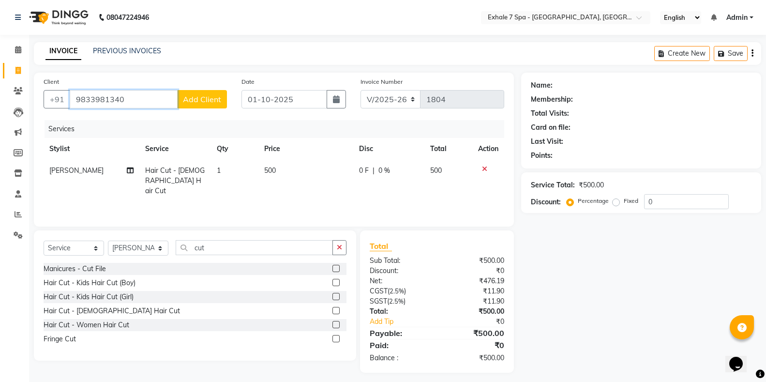
type input "9833981340"
click at [188, 98] on span "Add Client" at bounding box center [202, 99] width 38 height 10
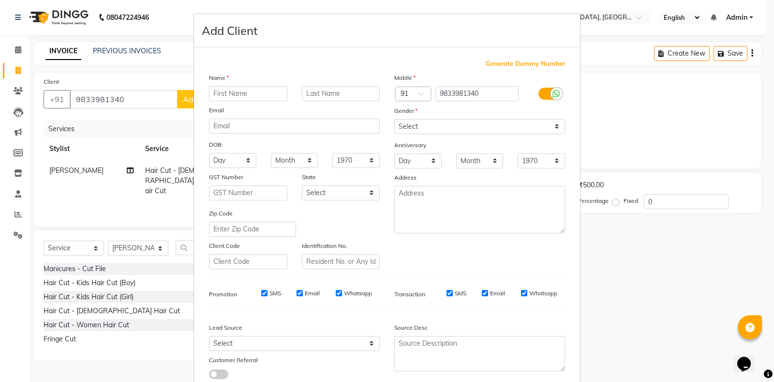
click at [228, 94] on input "text" at bounding box center [248, 93] width 78 height 15
type input "[PERSON_NAME]"
click at [440, 135] on div "Mobile Country Code × 91 9833981340 Gender Select [DEMOGRAPHIC_DATA] [DEMOGRAPH…" at bounding box center [479, 171] width 185 height 196
click at [421, 131] on select "Select [DEMOGRAPHIC_DATA] [DEMOGRAPHIC_DATA] Other Prefer Not To Say" at bounding box center [479, 126] width 171 height 15
select select "[DEMOGRAPHIC_DATA]"
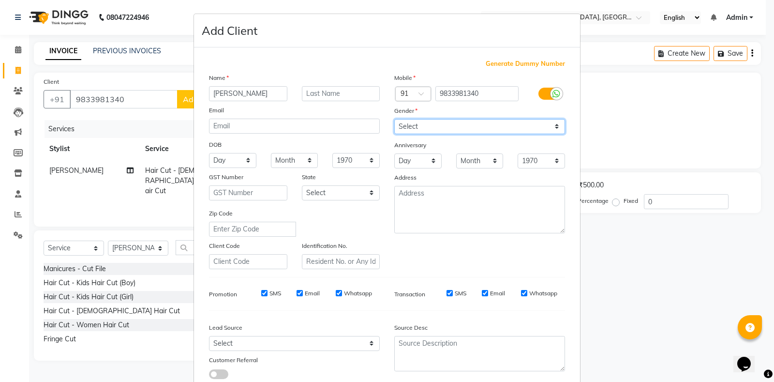
click at [394, 119] on select "Select [DEMOGRAPHIC_DATA] [DEMOGRAPHIC_DATA] Other Prefer Not To Say" at bounding box center [479, 126] width 171 height 15
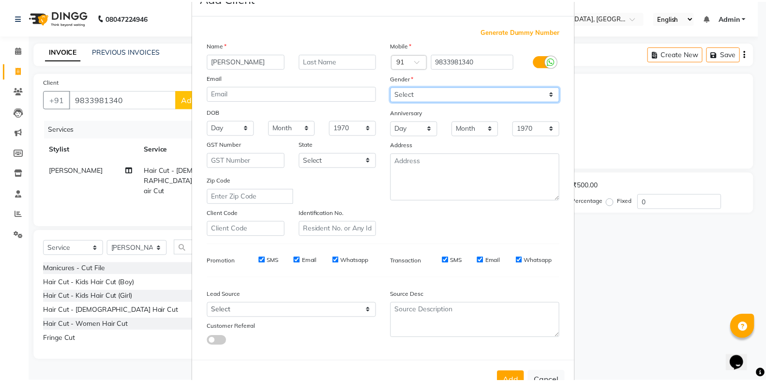
scroll to position [65, 0]
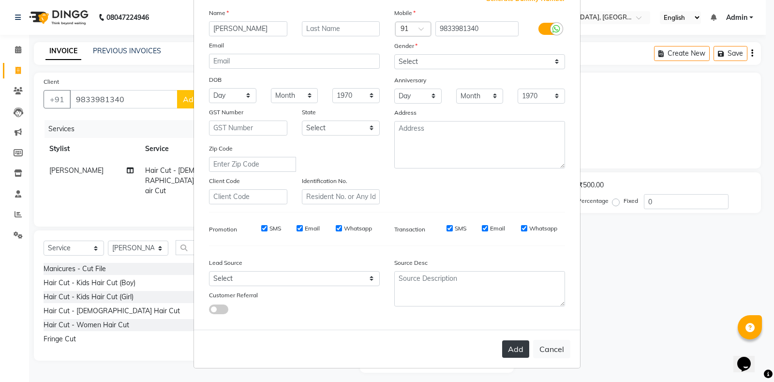
click at [513, 346] on button "Add" at bounding box center [515, 348] width 27 height 17
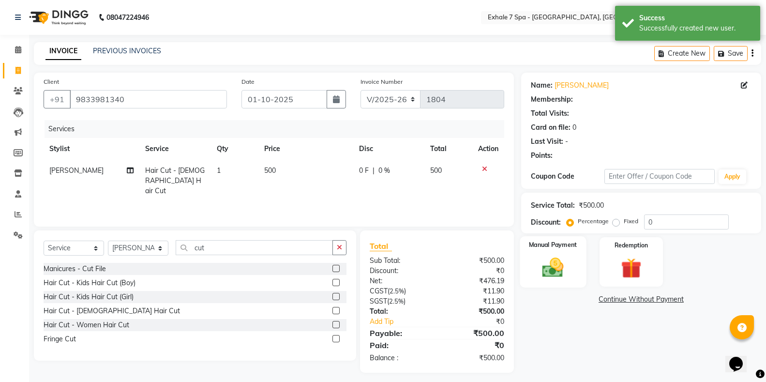
click at [550, 285] on div "Manual Payment" at bounding box center [553, 262] width 66 height 52
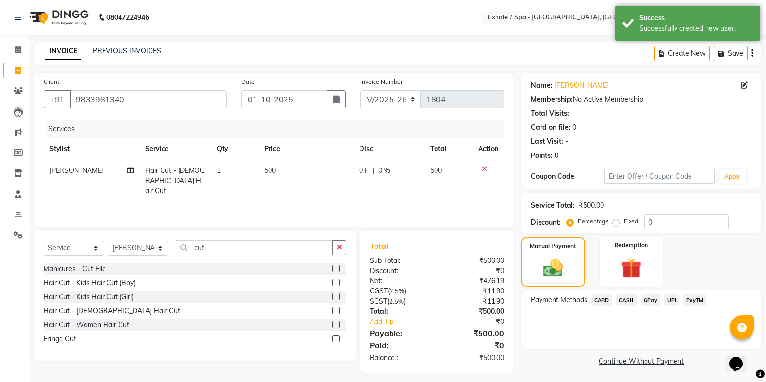
click at [628, 301] on span "CASH" at bounding box center [626, 299] width 21 height 11
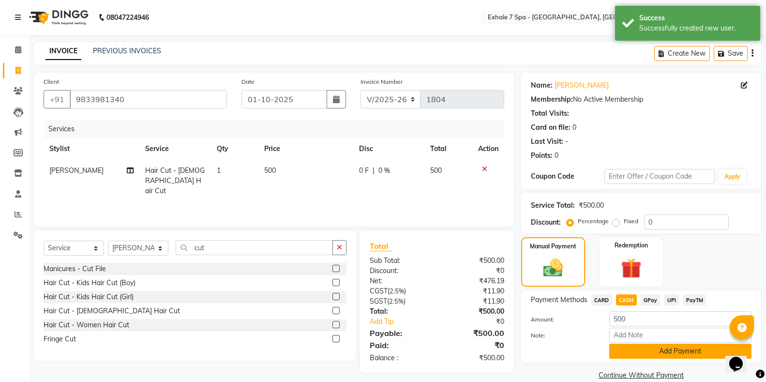
click at [631, 357] on button "Add Payment" at bounding box center [680, 350] width 142 height 15
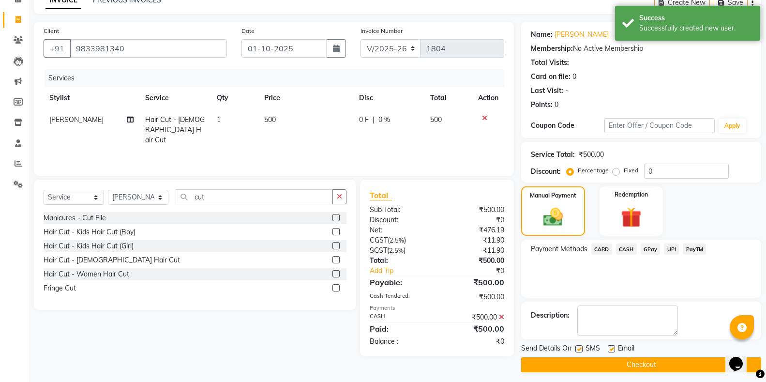
scroll to position [56, 0]
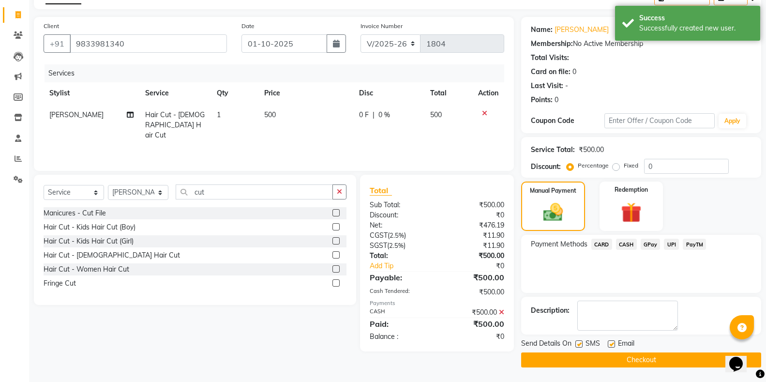
click at [597, 360] on button "Checkout" at bounding box center [641, 359] width 240 height 15
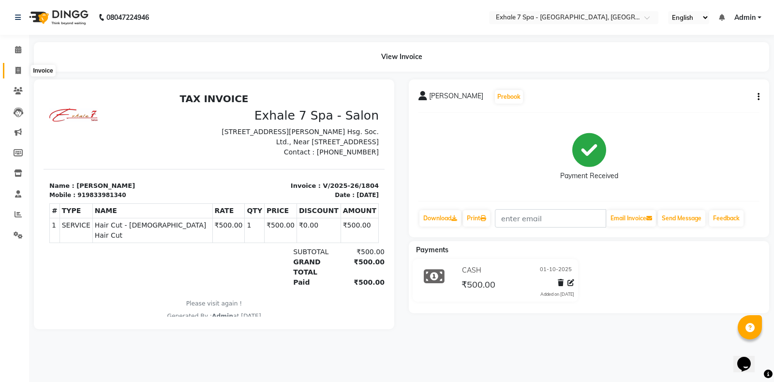
click at [13, 66] on span at bounding box center [18, 70] width 17 height 11
select select "service"
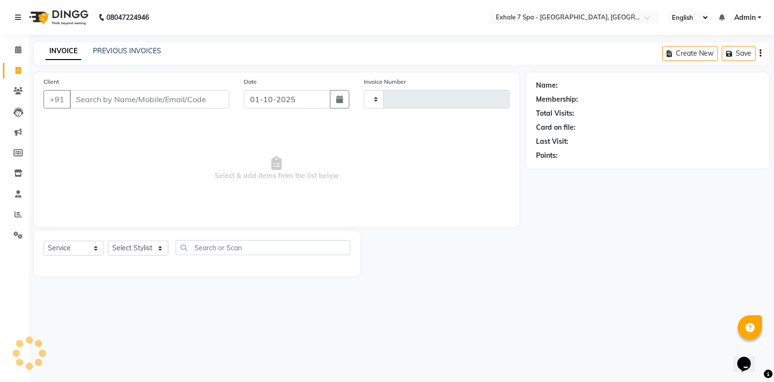
type input "1805"
select select "4480"
click at [120, 52] on link "PREVIOUS INVOICES" at bounding box center [127, 50] width 68 height 9
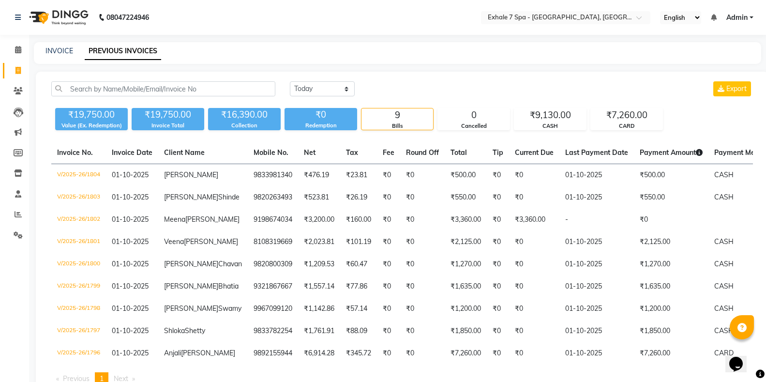
click at [37, 53] on div "INVOICE PREVIOUS INVOICES" at bounding box center [392, 51] width 716 height 10
click at [51, 50] on link "INVOICE" at bounding box center [59, 50] width 28 height 9
select select "service"
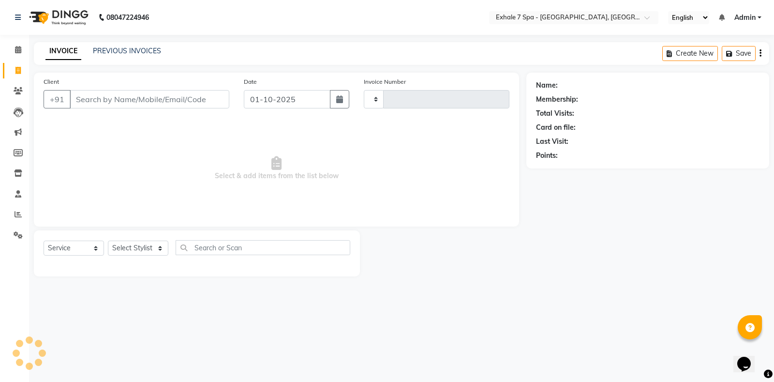
type input "1805"
select select "4480"
